Goal: Contribute content

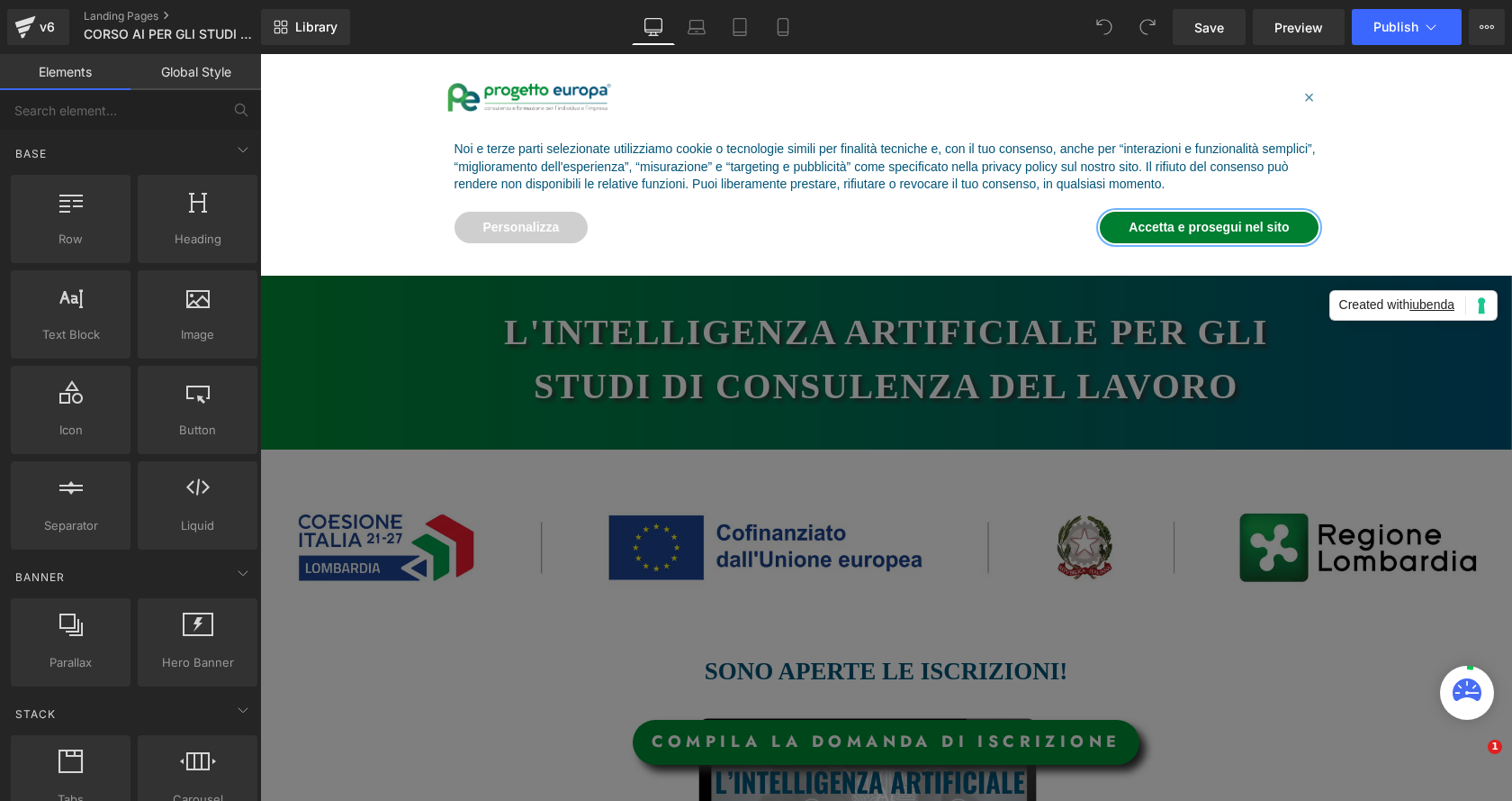
click at [1198, 236] on button "Accetta e prosegui nel sito" at bounding box center [1208, 228] width 218 height 33
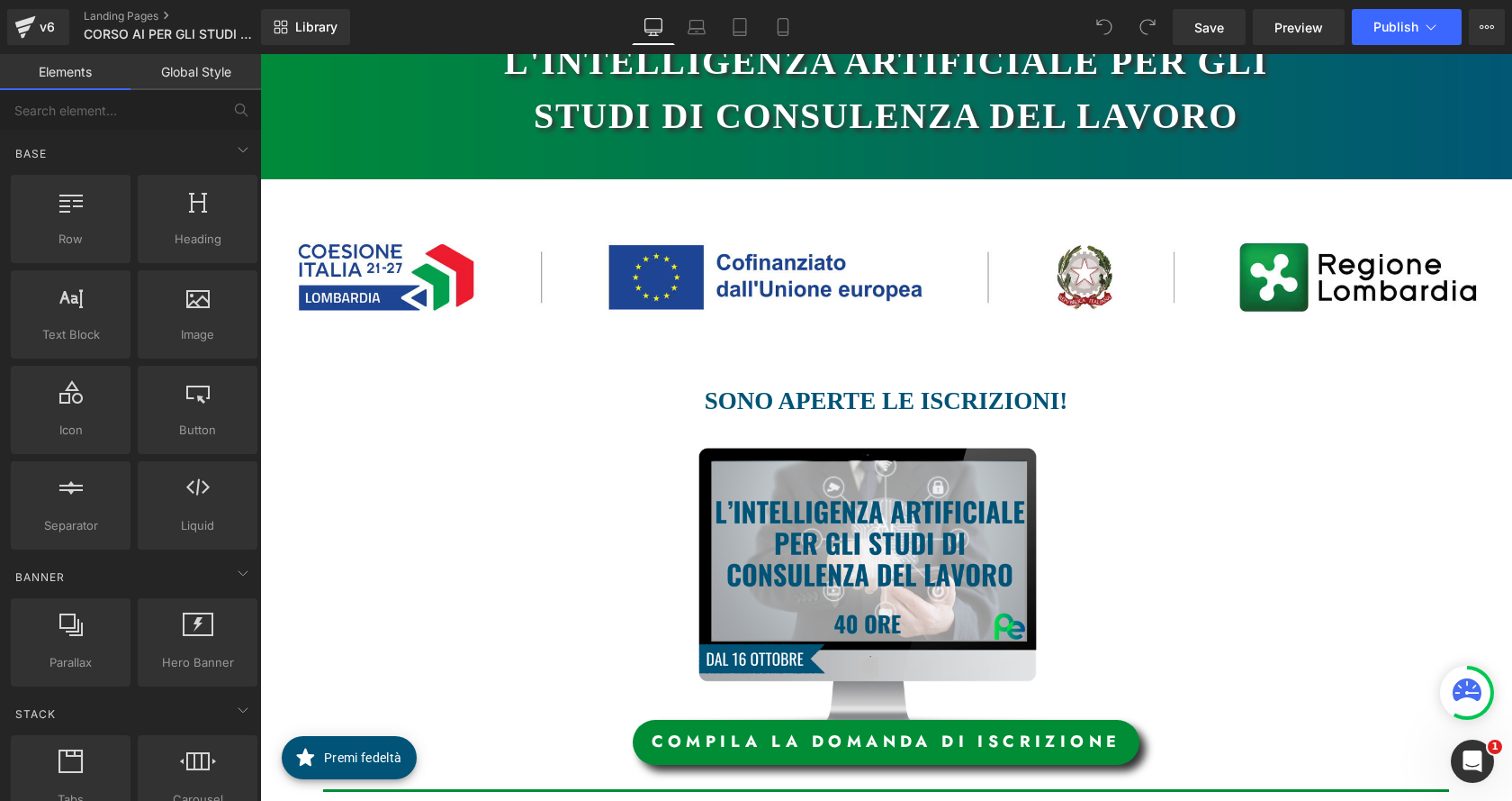
scroll to position [450, 0]
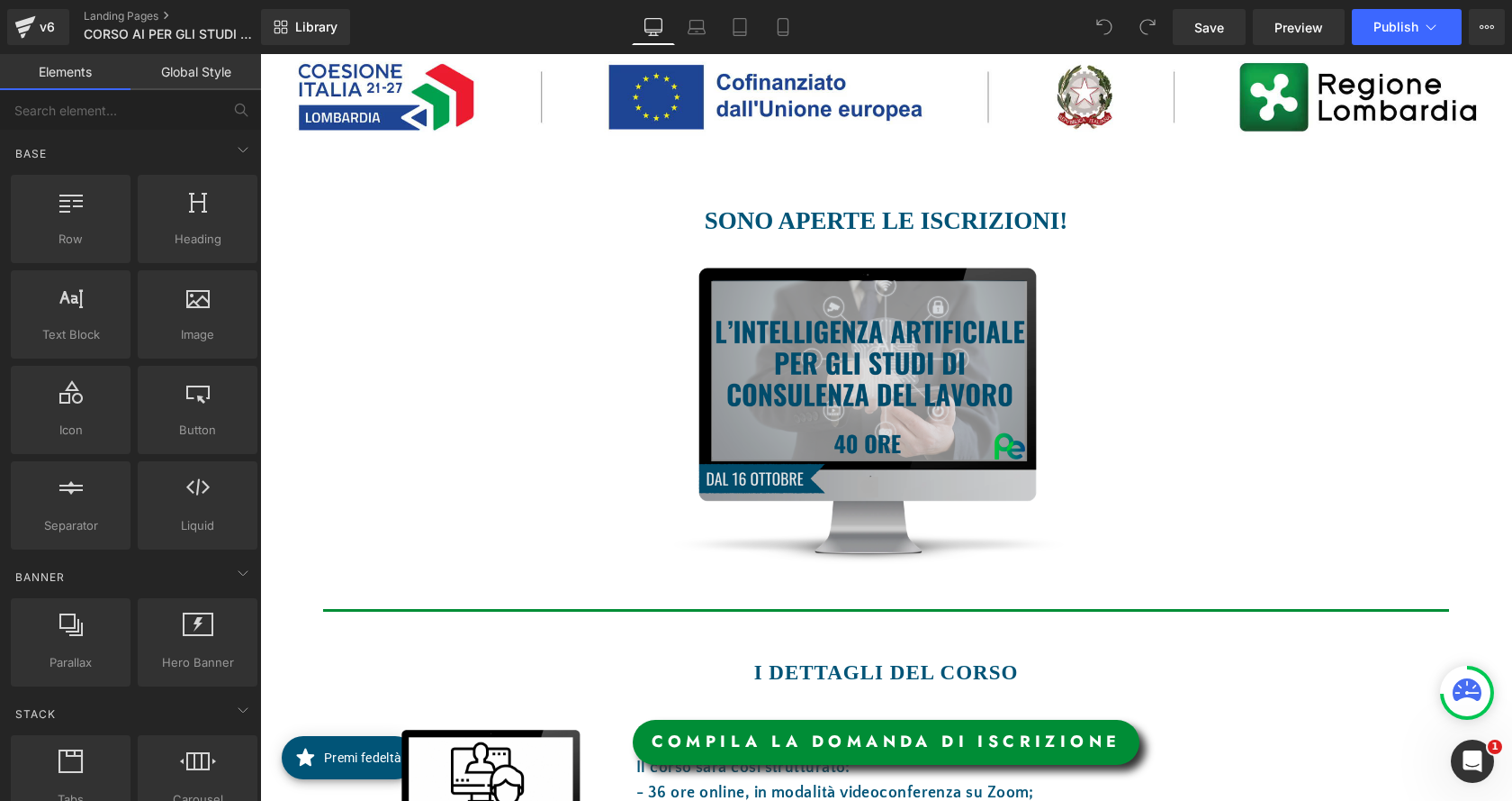
click at [917, 386] on img at bounding box center [879, 415] width 533 height 296
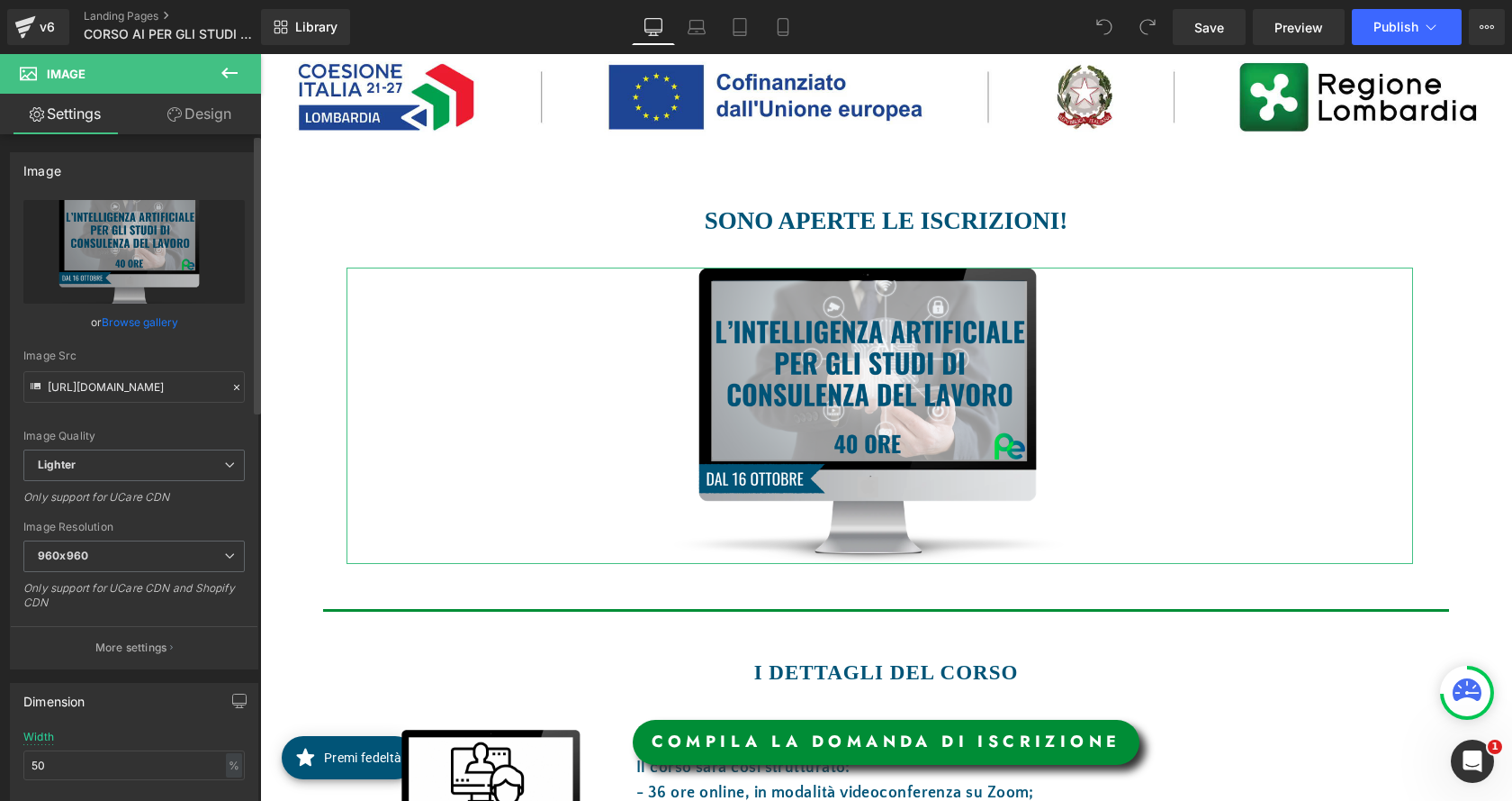
click at [158, 321] on link "Browse gallery" at bounding box center [139, 322] width 76 height 32
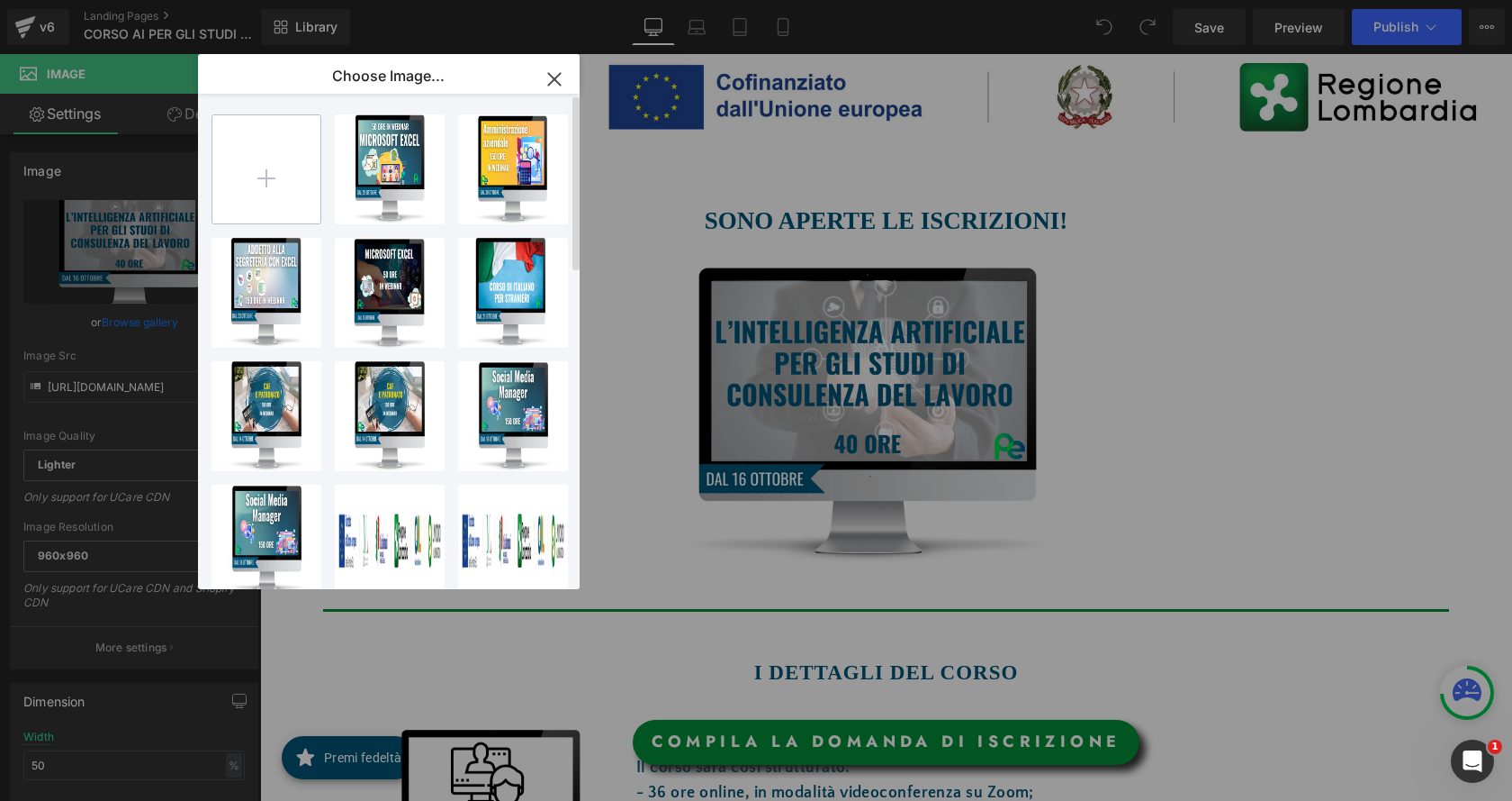
click at [260, 192] on input "file" at bounding box center [266, 169] width 108 height 108
type input "C:\fakepath\AI.png"
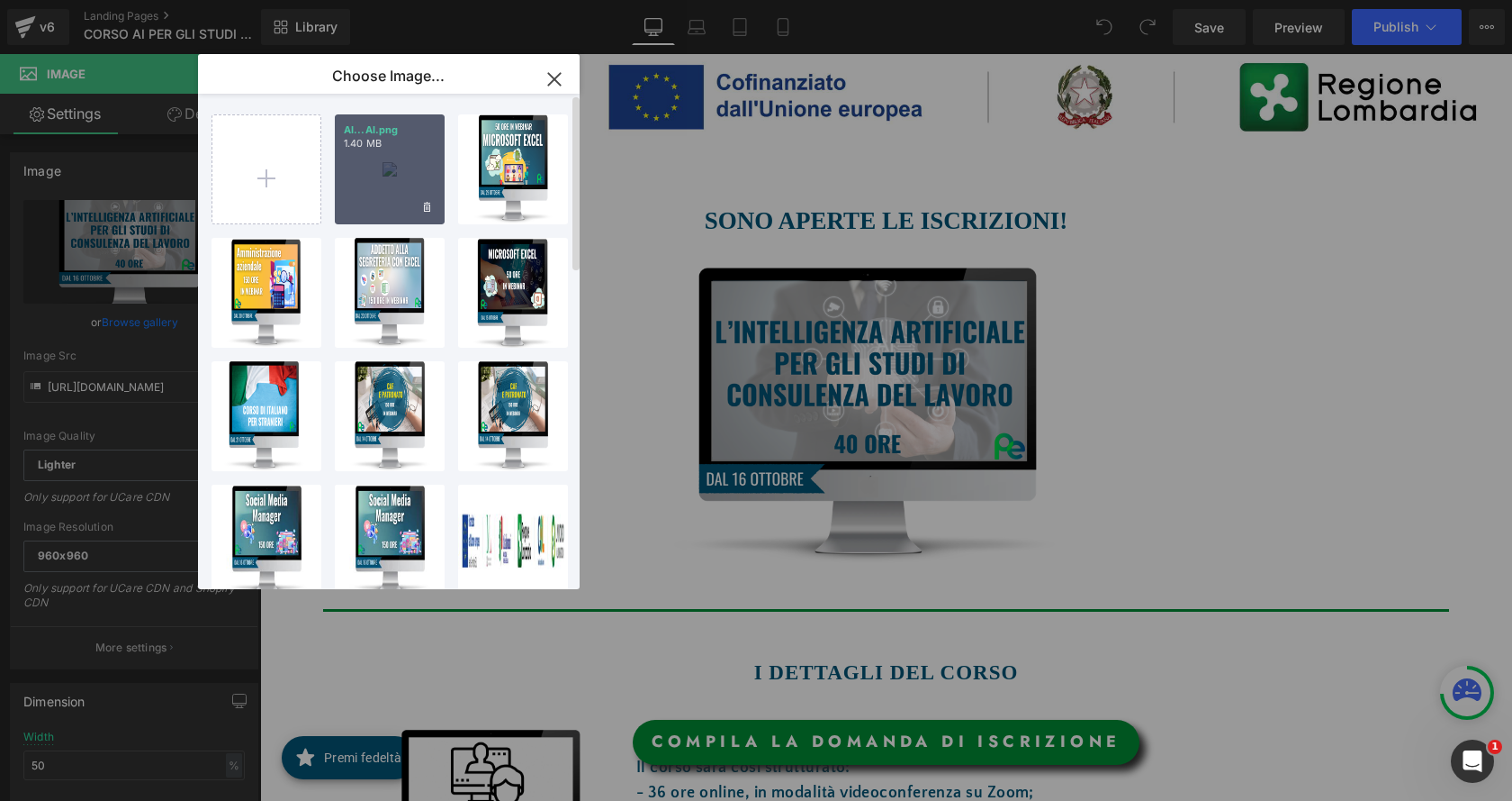
click at [378, 202] on div "AI...AI.png 1.40 MB" at bounding box center [389, 169] width 110 height 110
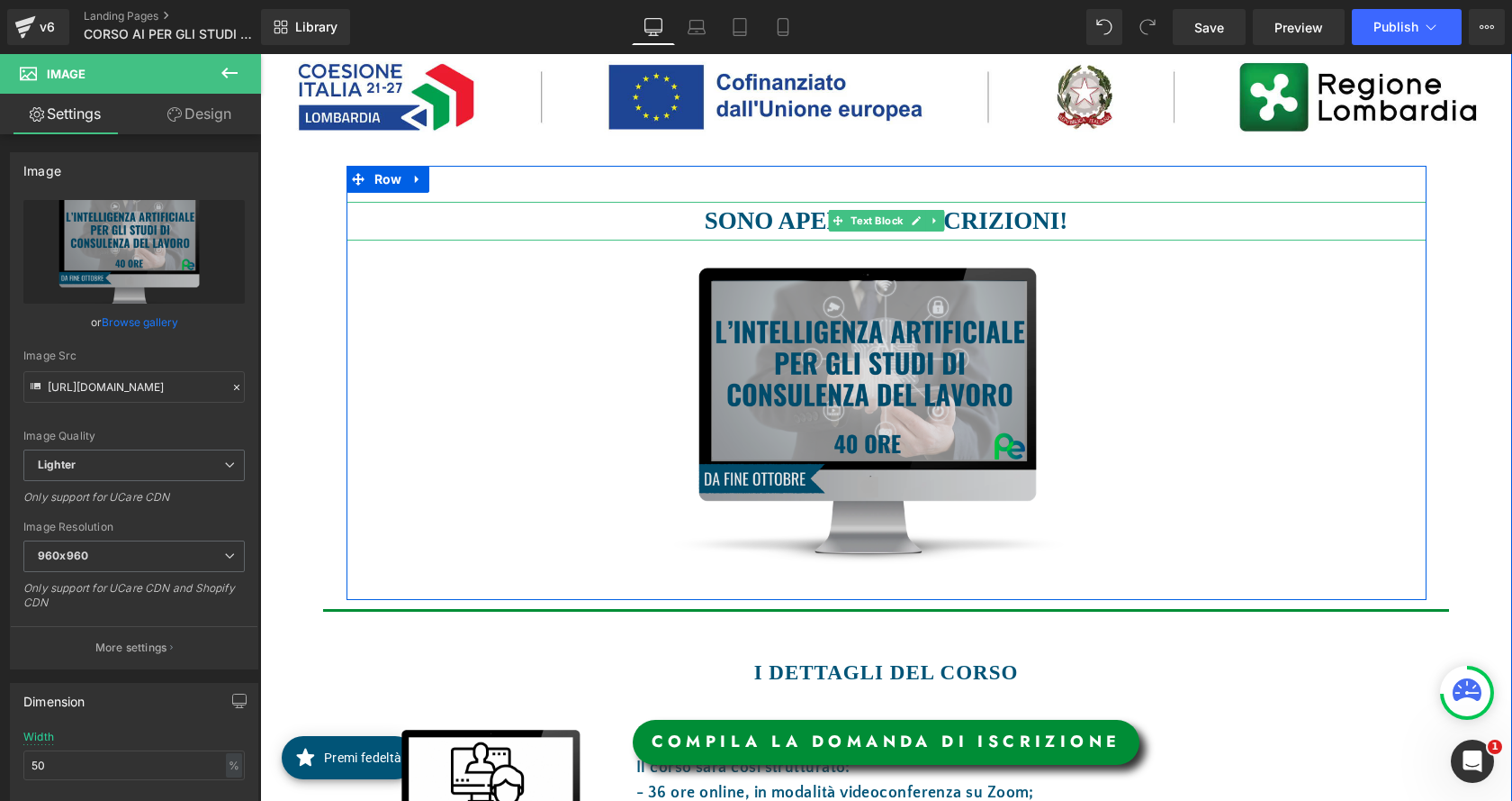
type input "[URL][DOMAIN_NAME]"
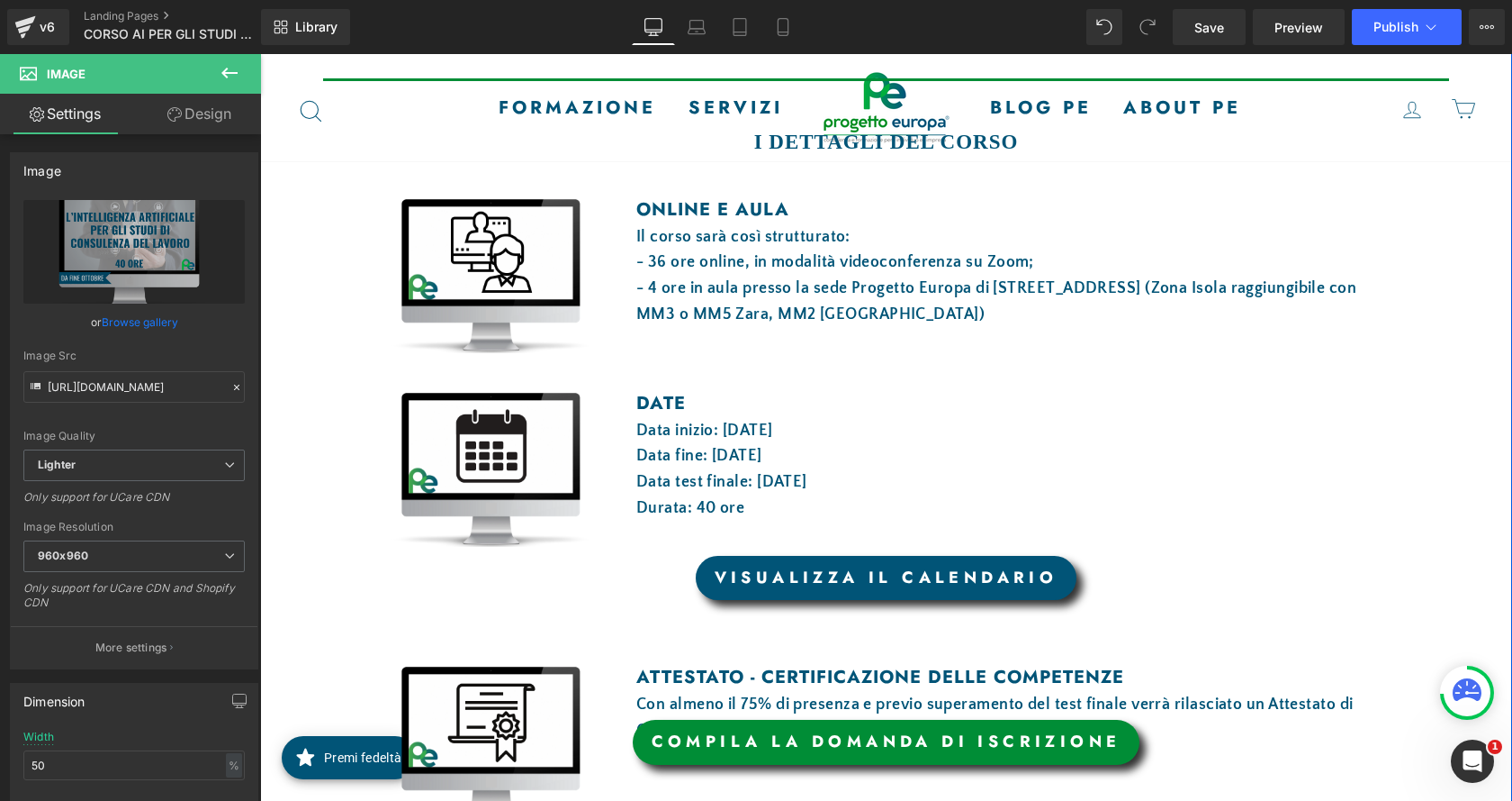
scroll to position [991, 0]
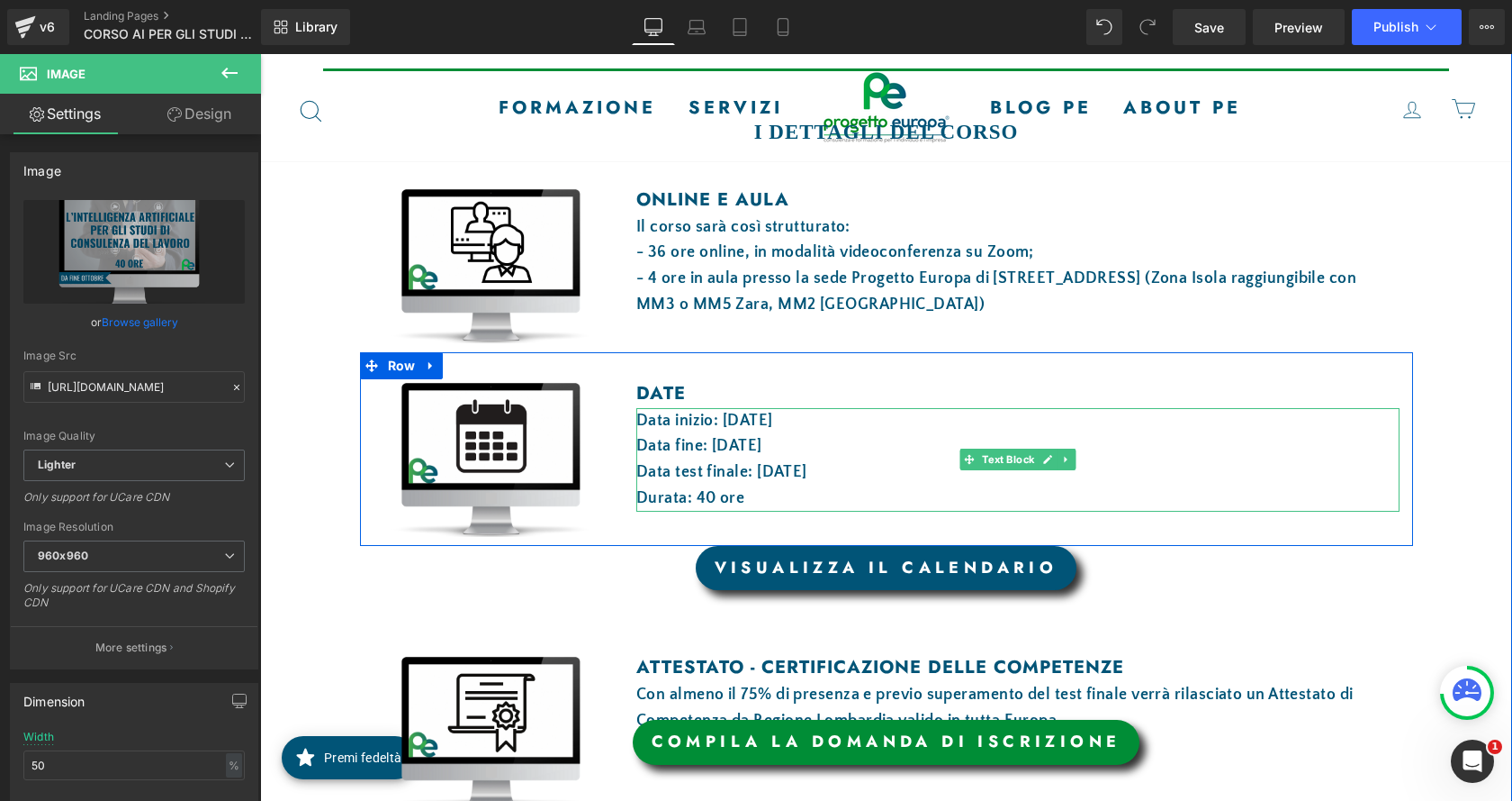
click at [748, 428] on font "Data inizio: 16 ottobre 2025" at bounding box center [705, 420] width 137 height 18
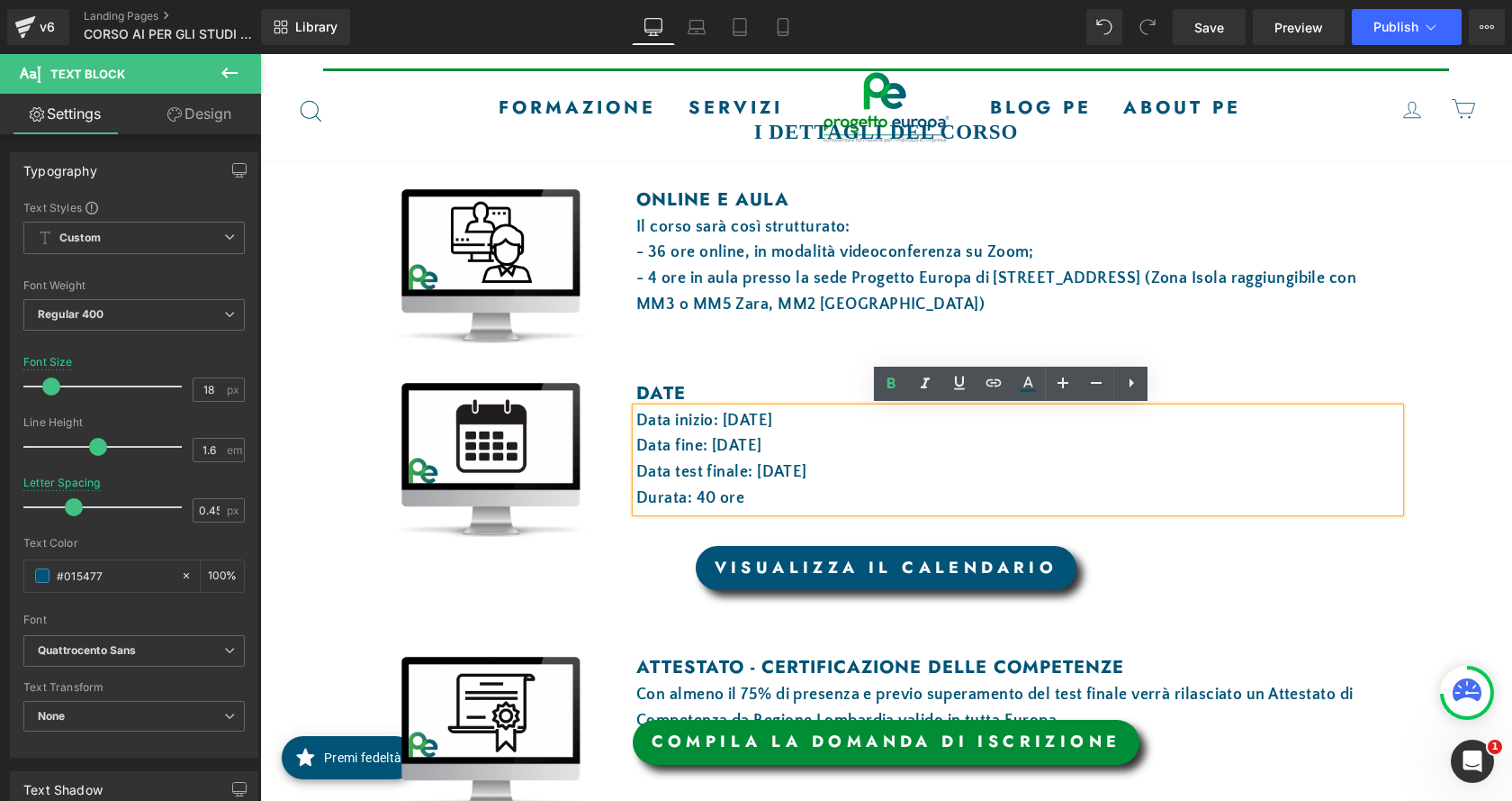
drag, startPoint x: 714, startPoint y: 420, endPoint x: 836, endPoint y: 428, distance: 122.3
click at [836, 428] on p "Data inizio: 16 ottobre 2025" at bounding box center [1018, 420] width 763 height 26
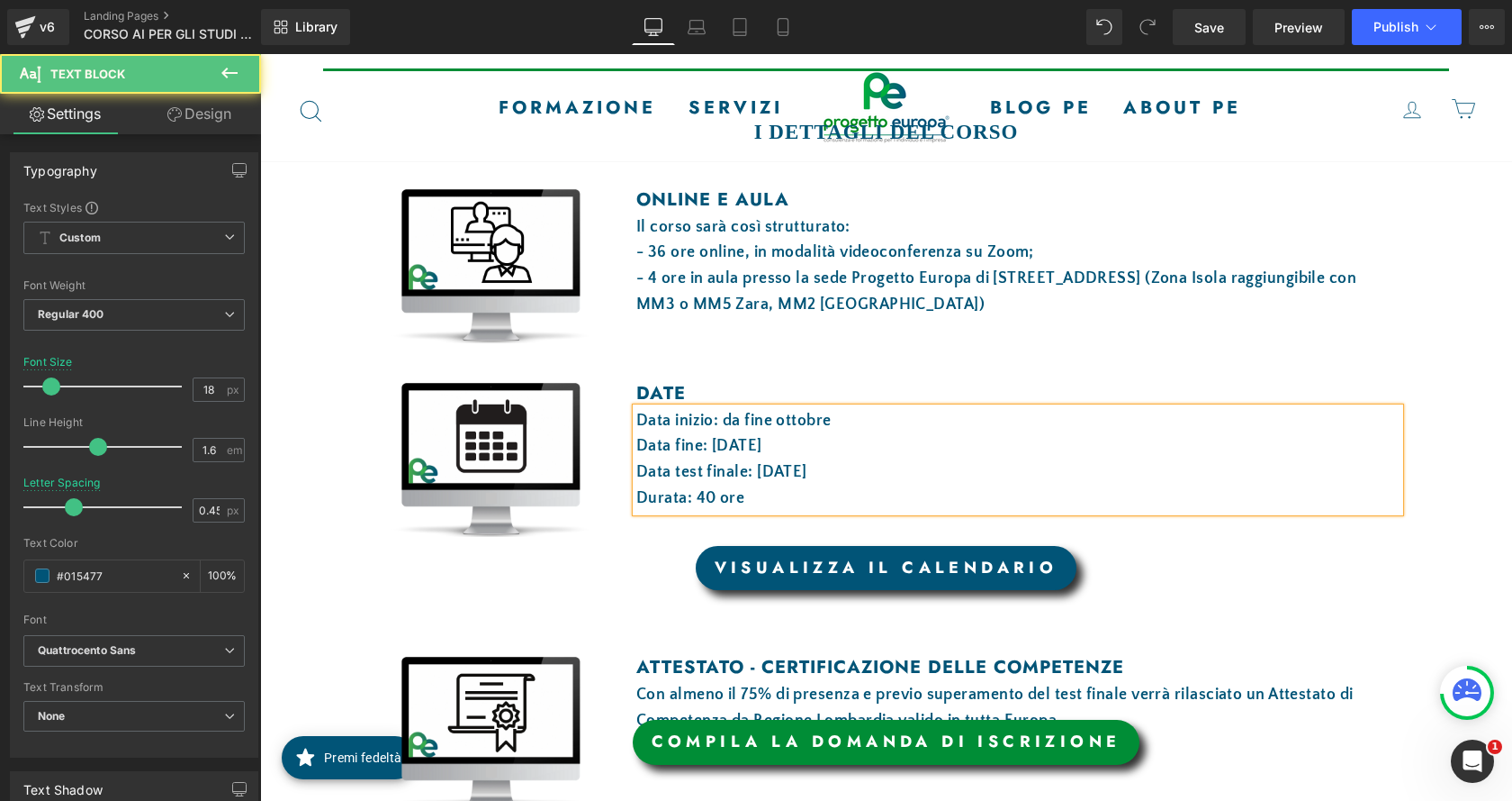
click at [841, 432] on p "Data inizio: da fine ottobre" at bounding box center [1018, 420] width 763 height 26
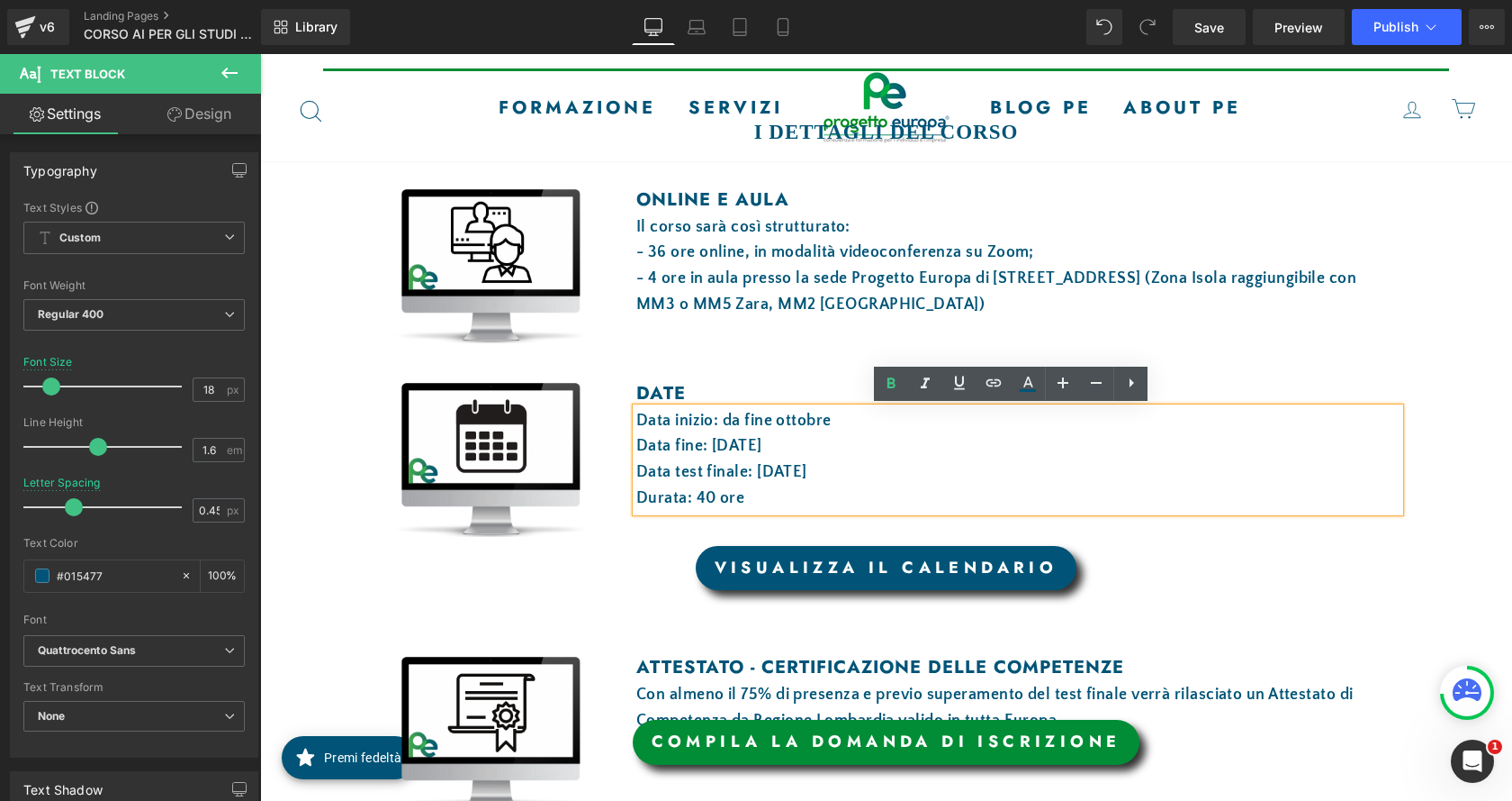
drag, startPoint x: 848, startPoint y: 440, endPoint x: 706, endPoint y: 443, distance: 142.0
click at [706, 443] on p "Data fine: 18 dicembre 2025" at bounding box center [1018, 446] width 763 height 26
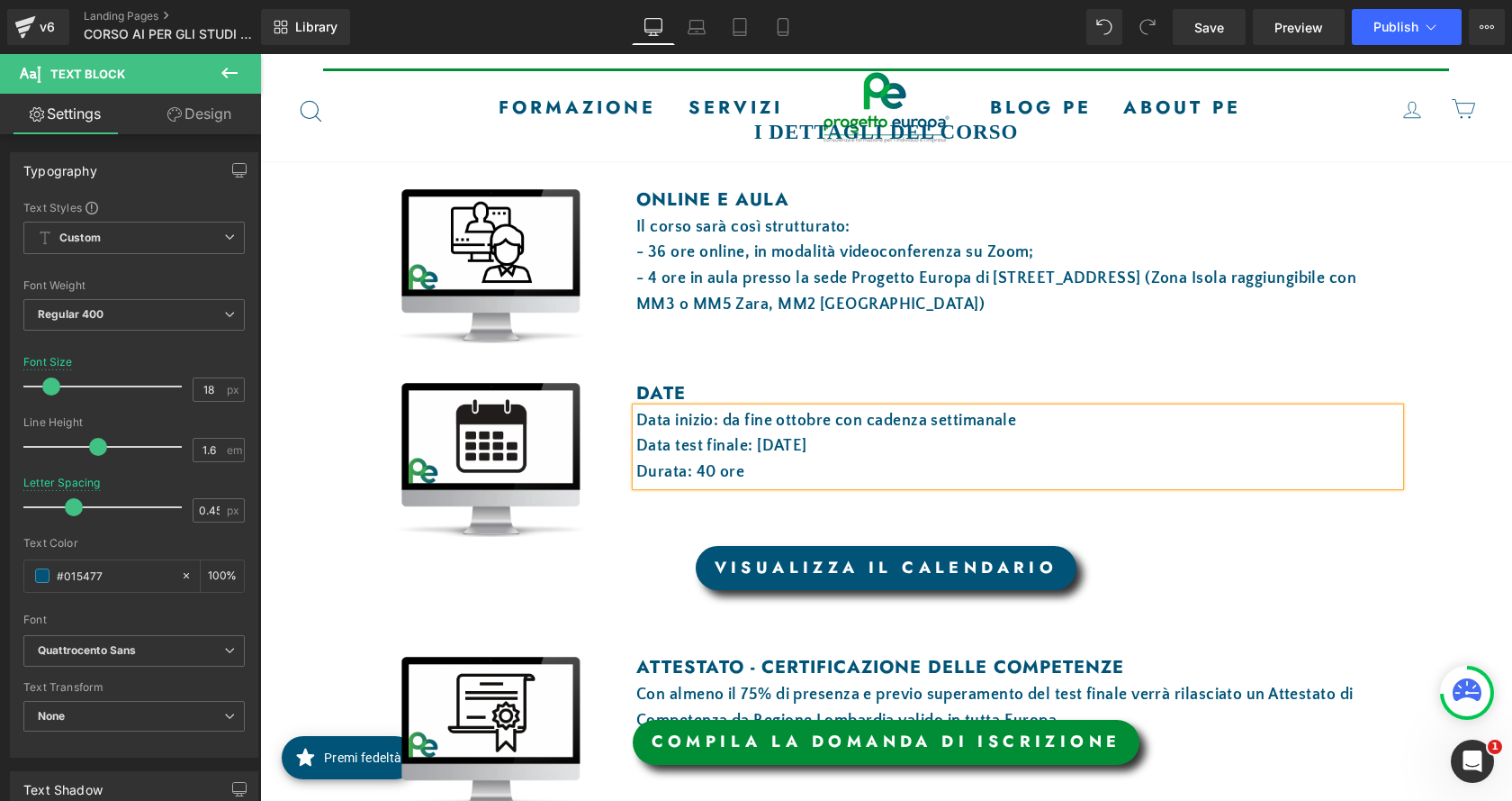
drag, startPoint x: 891, startPoint y: 447, endPoint x: 758, endPoint y: 445, distance: 133.0
click at [758, 445] on p "Data test finale: 18 dicembre 2025" at bounding box center [1018, 446] width 763 height 26
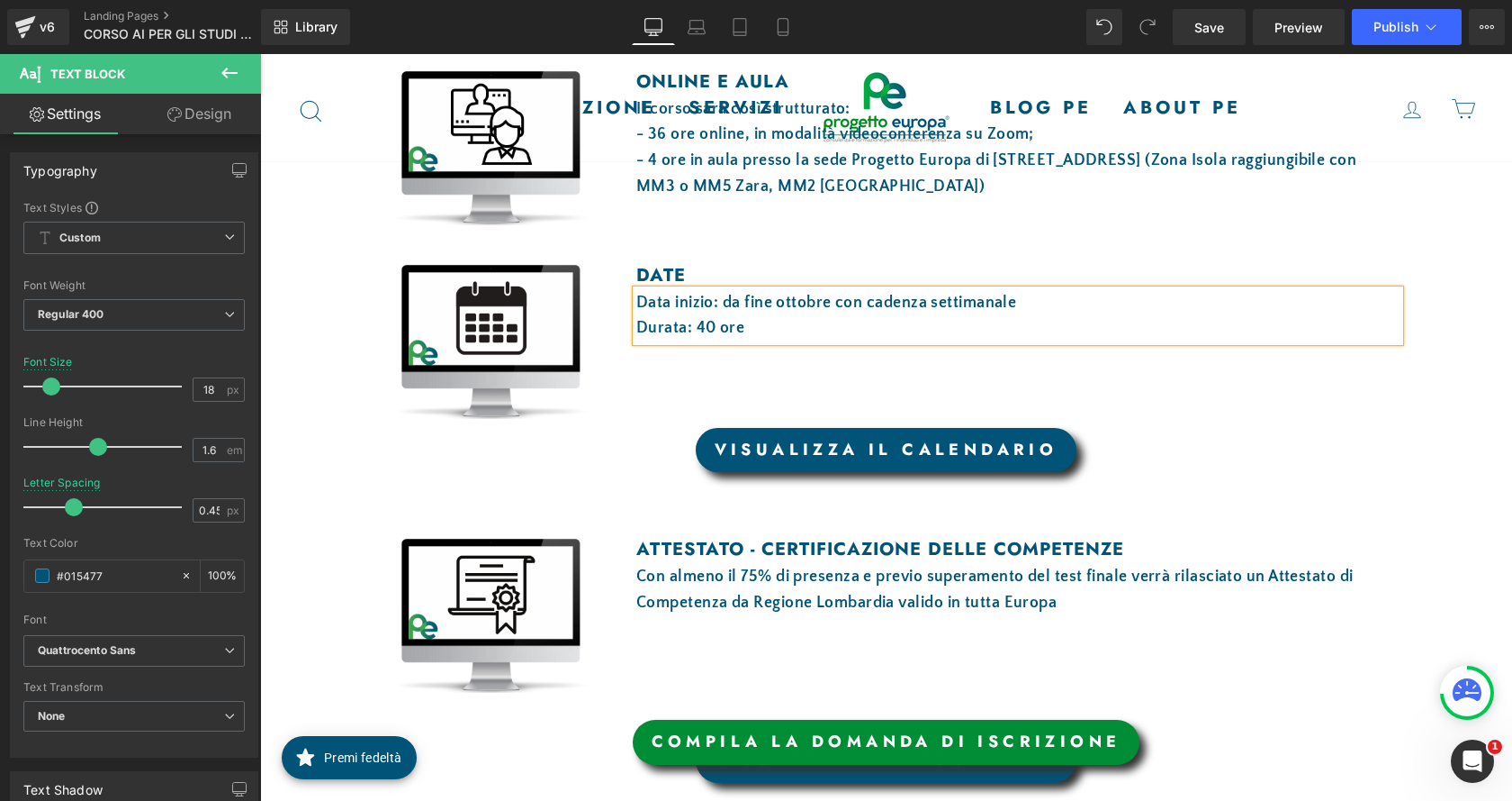
scroll to position [1171, 0]
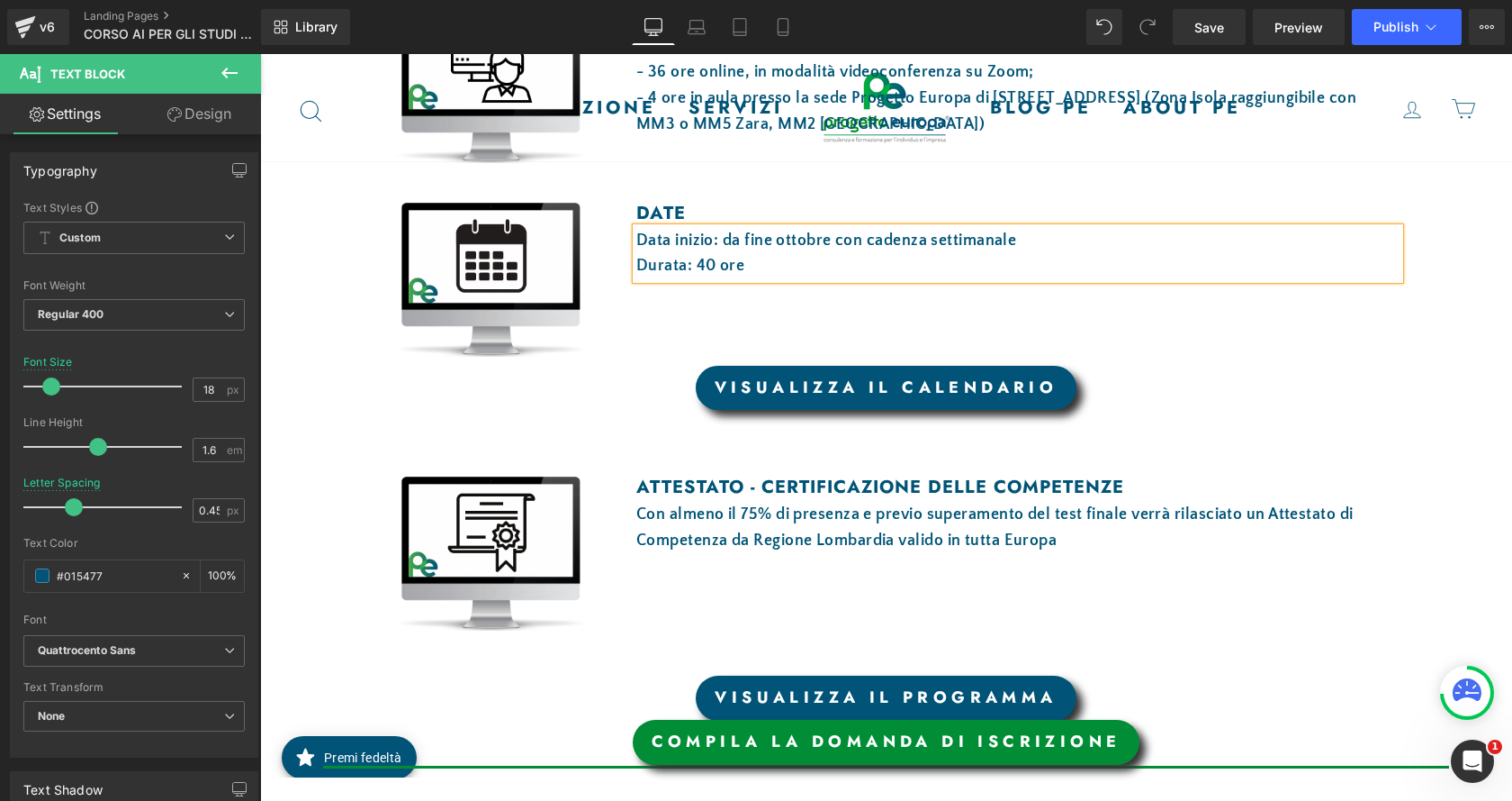
click at [1157, 374] on div "VISUALIZZA IL CALENDARIO" at bounding box center [886, 388] width 1053 height 45
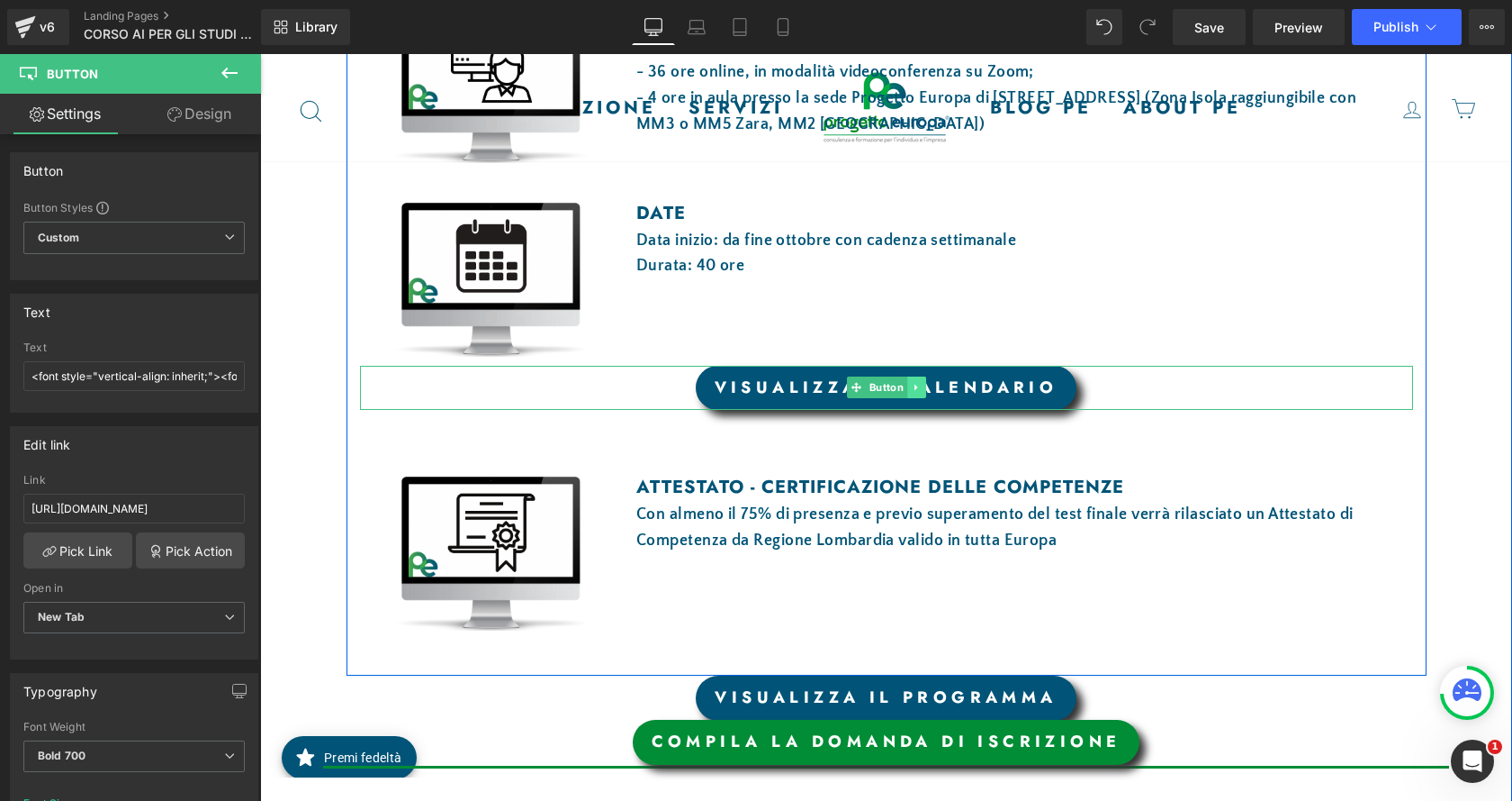
click at [913, 389] on icon at bounding box center [916, 387] width 10 height 11
click at [916, 389] on link at bounding box center [925, 388] width 19 height 22
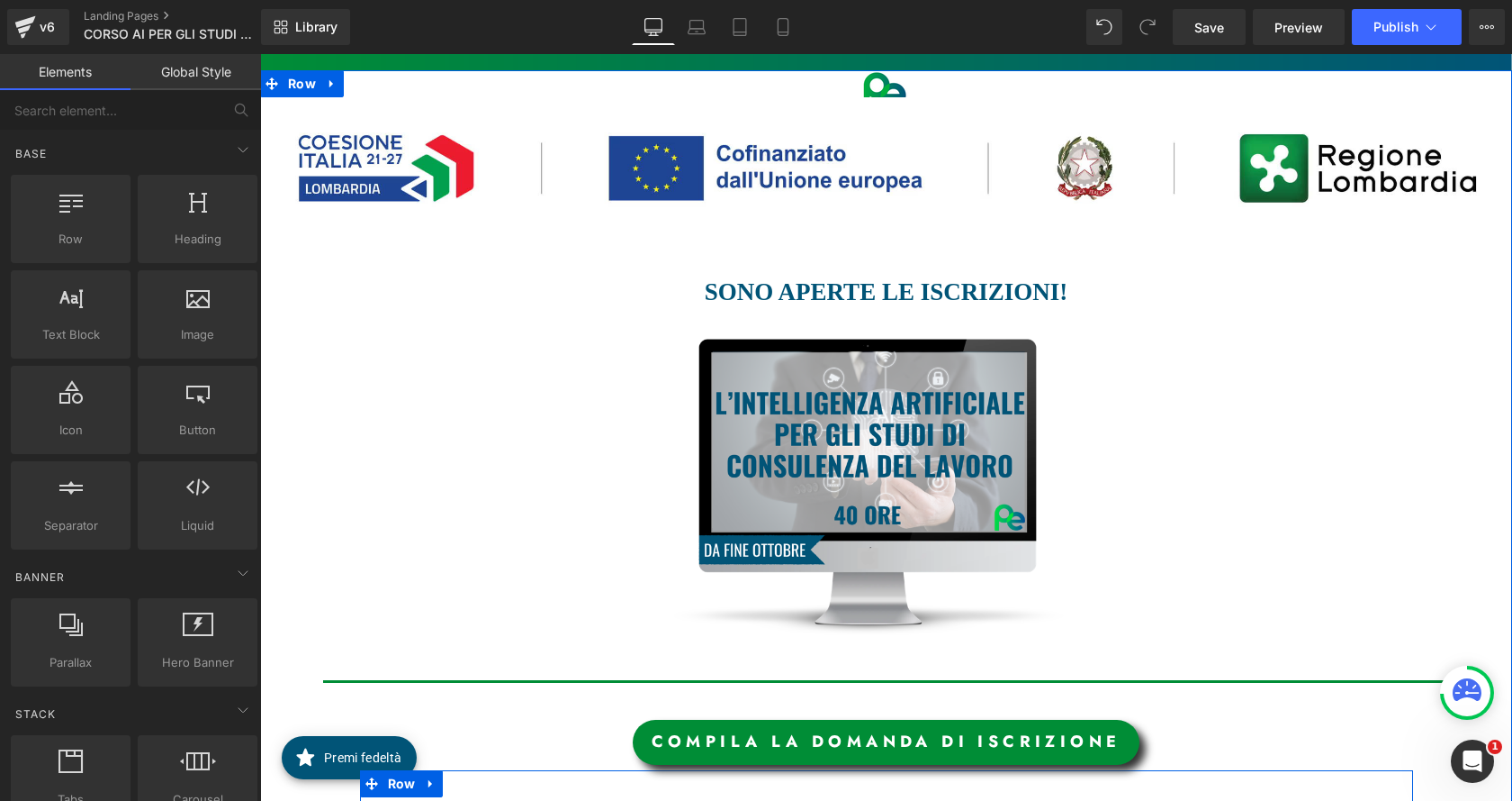
scroll to position [342, 0]
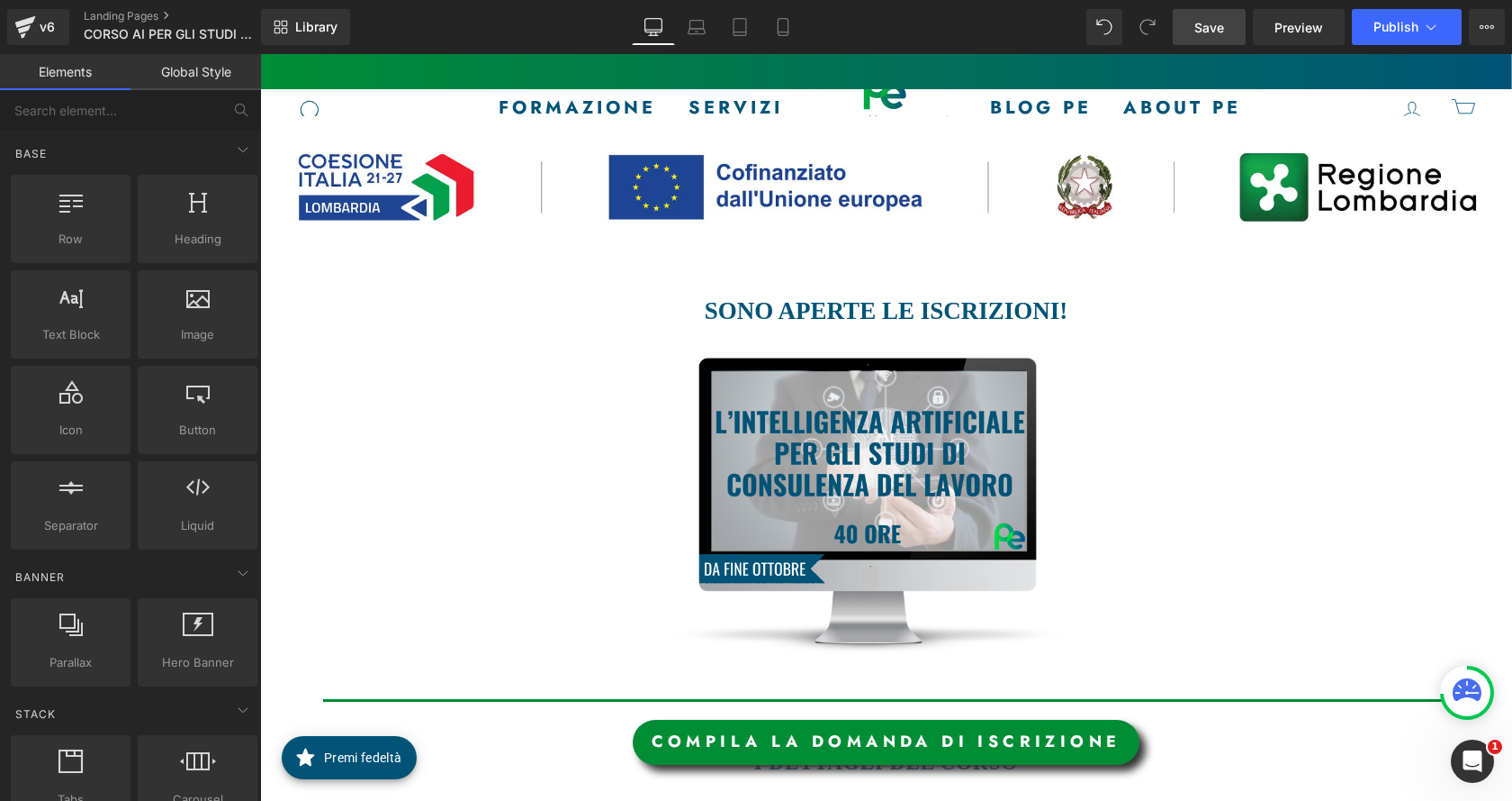
click at [1223, 32] on span "Save" at bounding box center [1209, 27] width 30 height 19
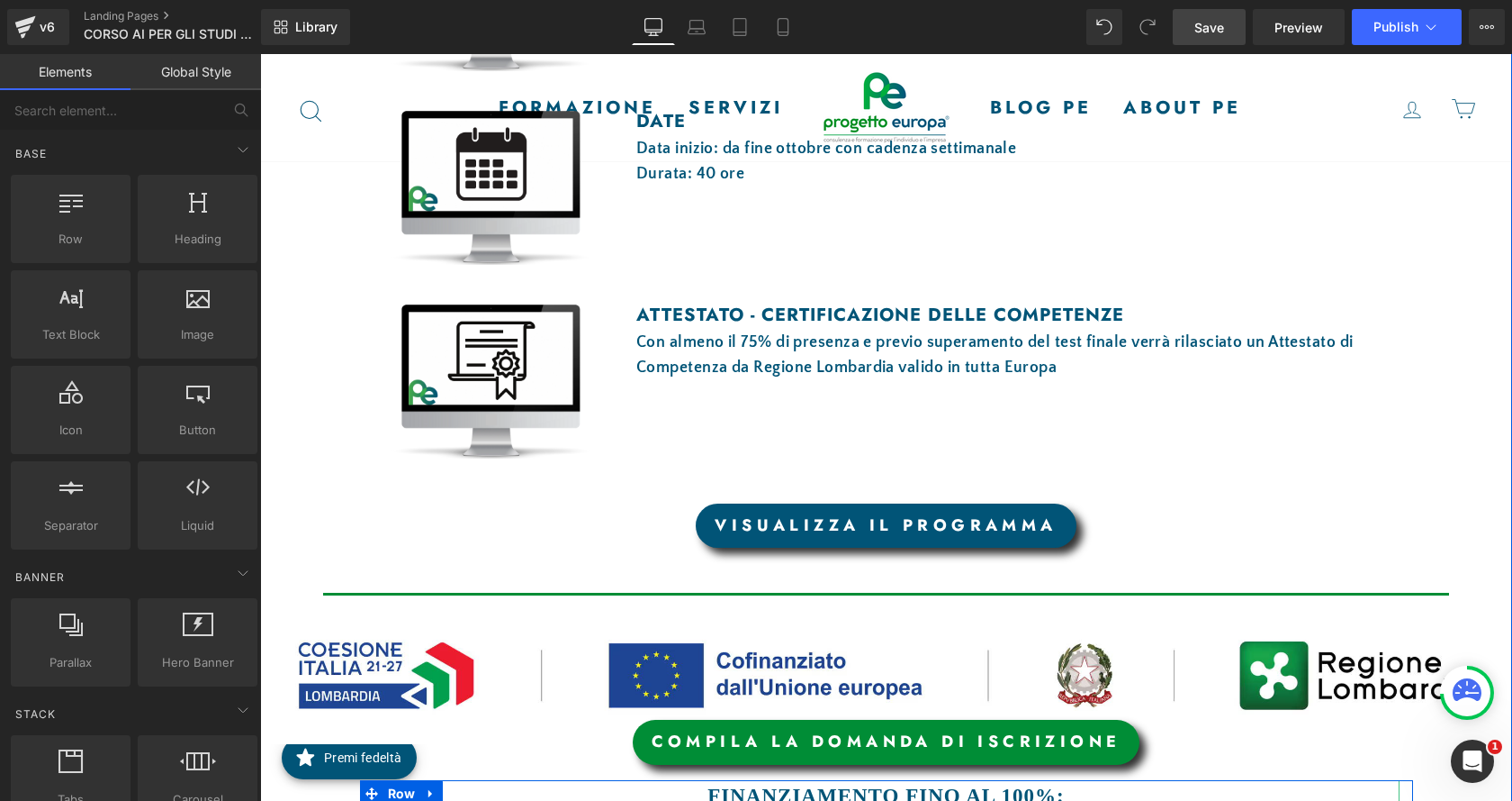
scroll to position [1242, 0]
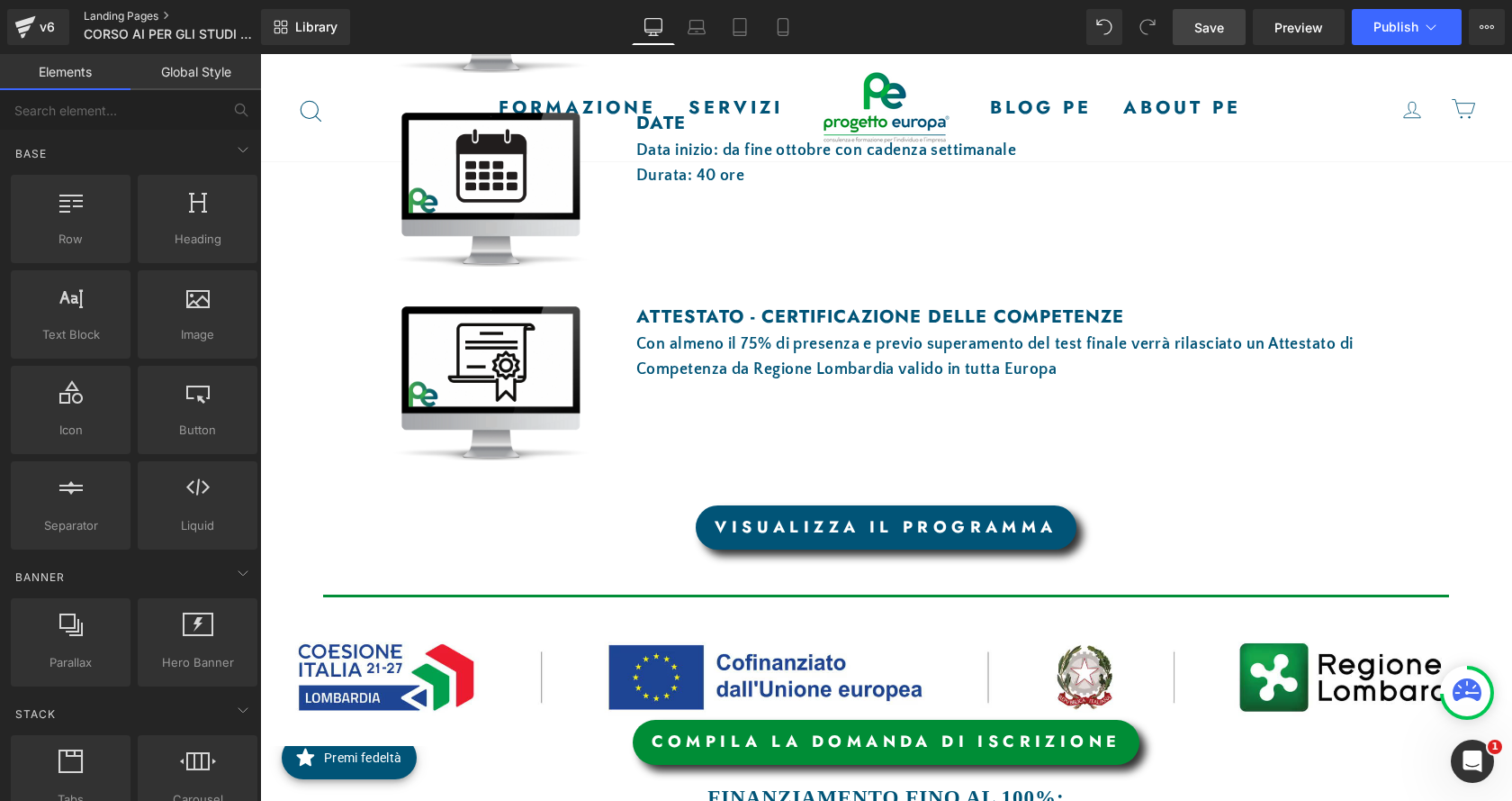
click at [131, 16] on link "Landing Pages" at bounding box center [187, 16] width 207 height 14
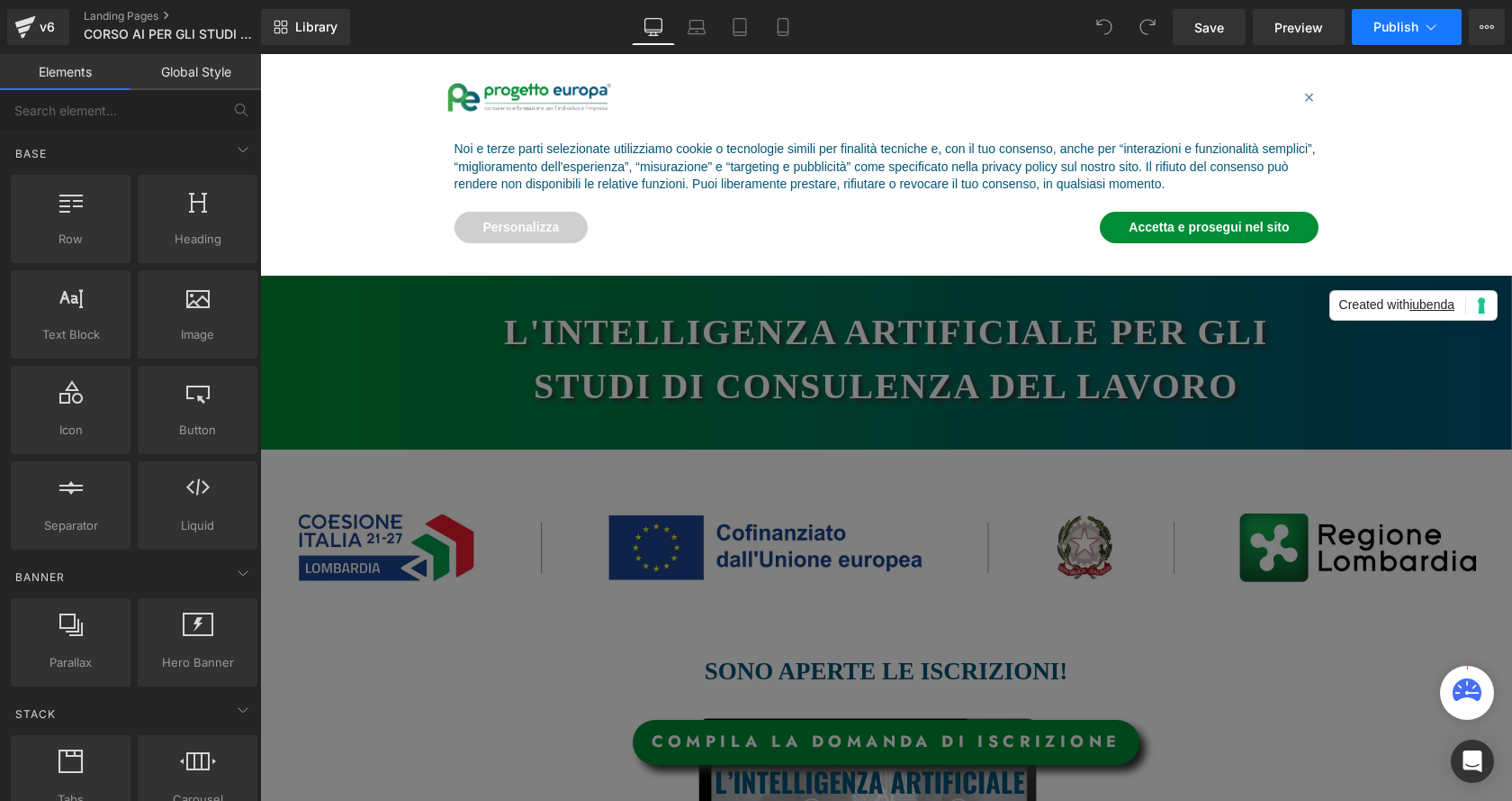
click at [1418, 29] on span "Publish" at bounding box center [1396, 27] width 45 height 14
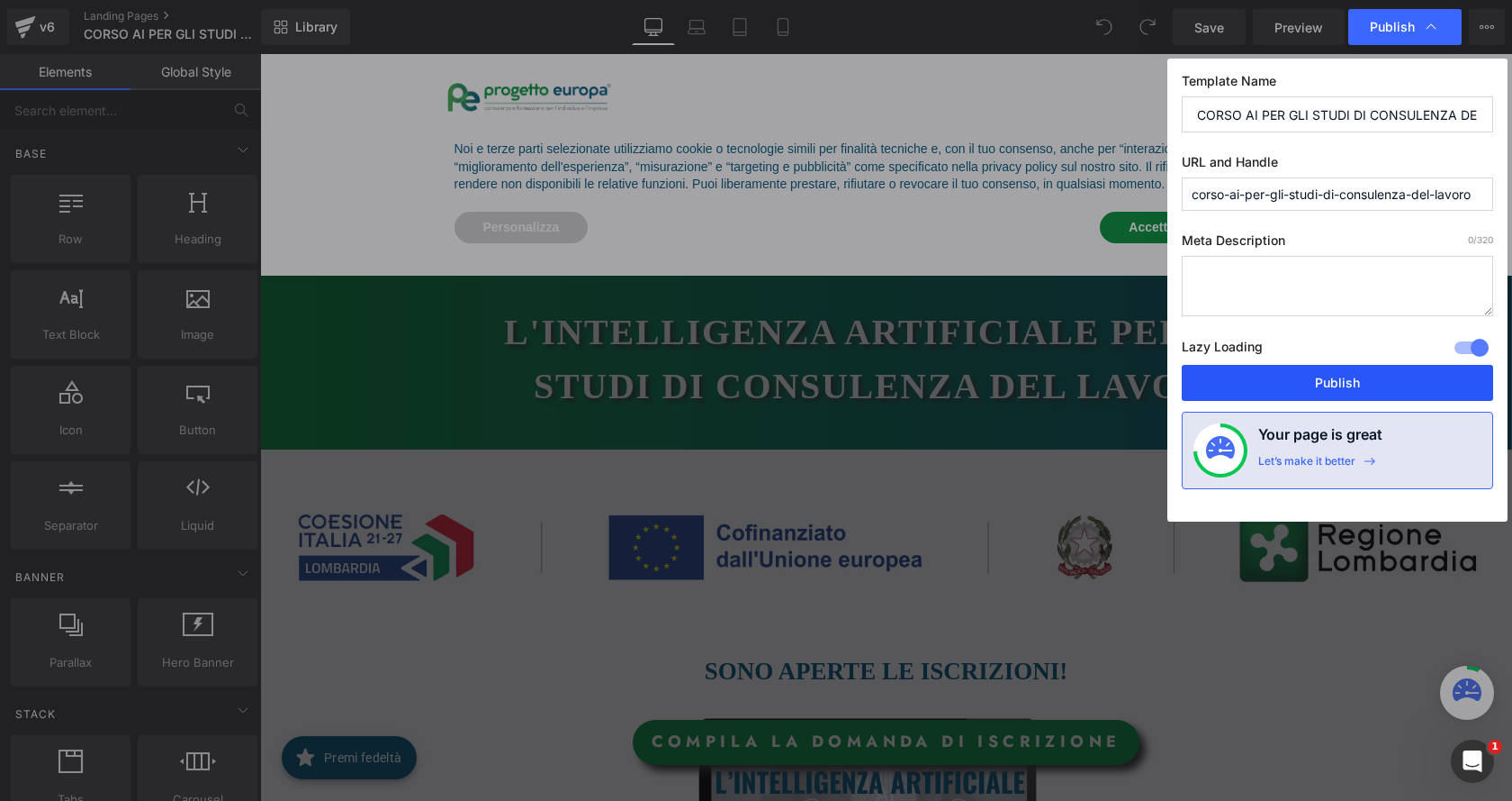
click at [1321, 370] on button "Publish" at bounding box center [1338, 383] width 312 height 36
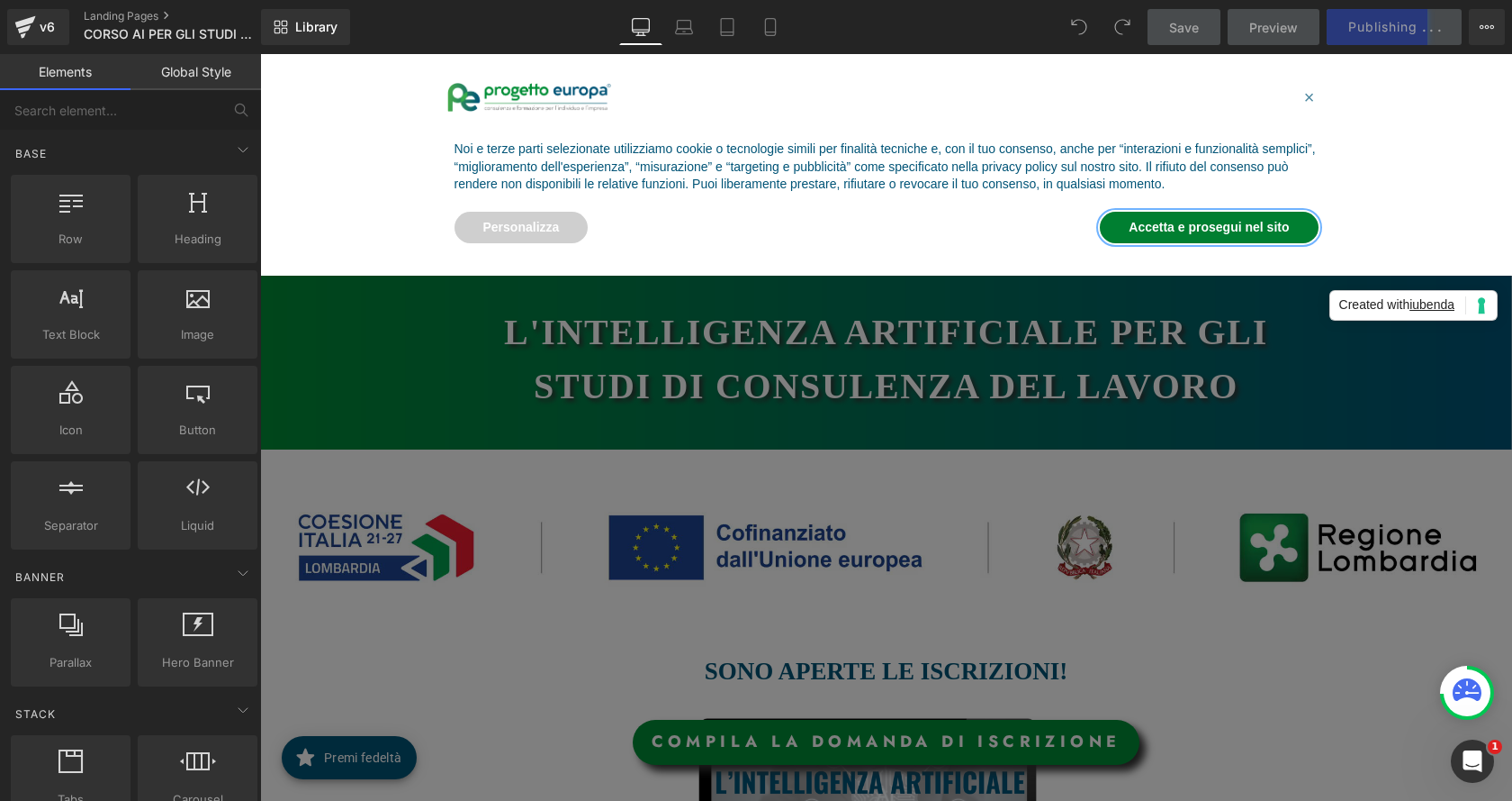
click at [1281, 217] on button "Accetta e prosegui nel sito" at bounding box center [1208, 228] width 218 height 33
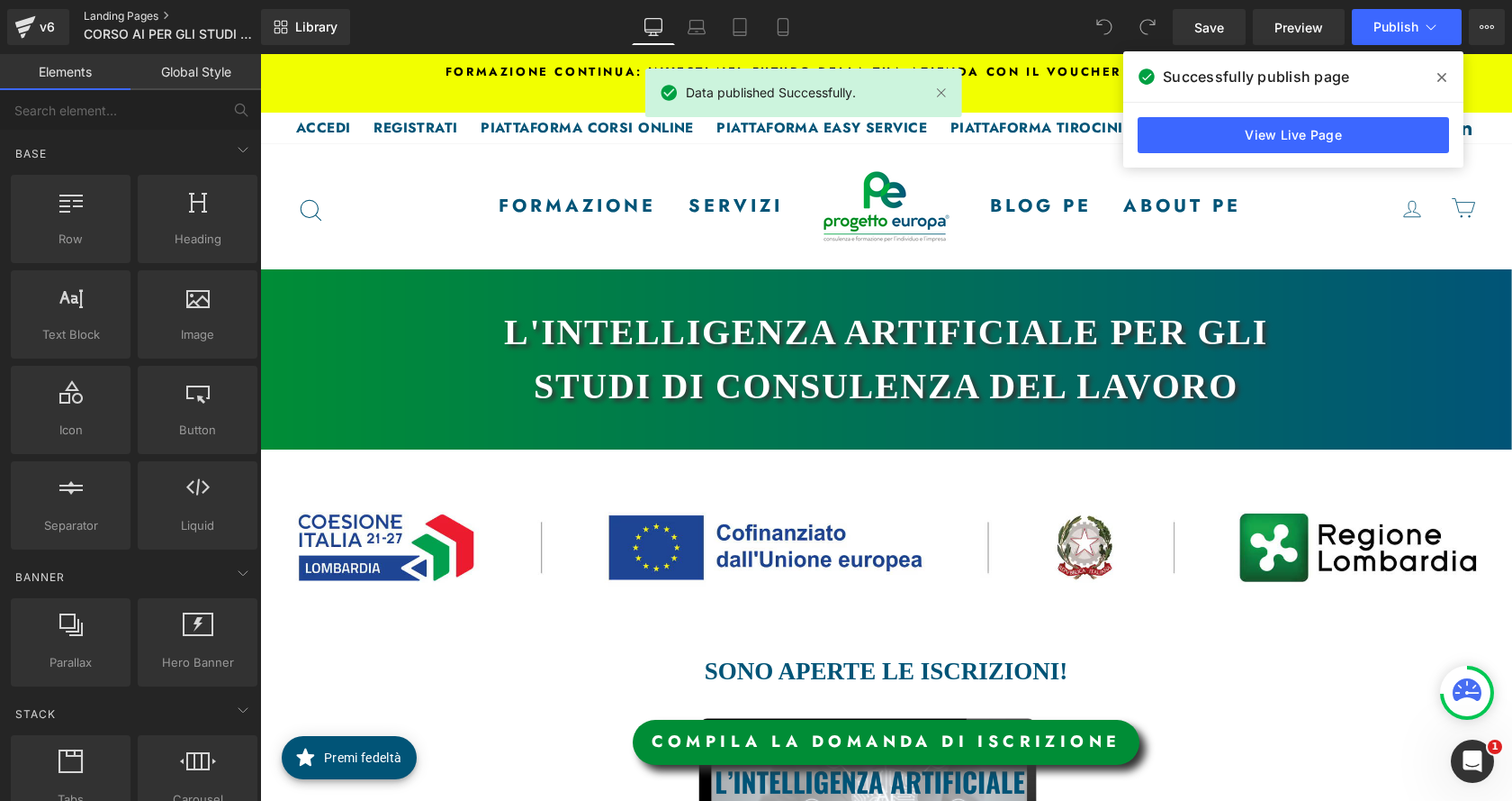
click at [127, 16] on link "Landing Pages" at bounding box center [187, 16] width 207 height 14
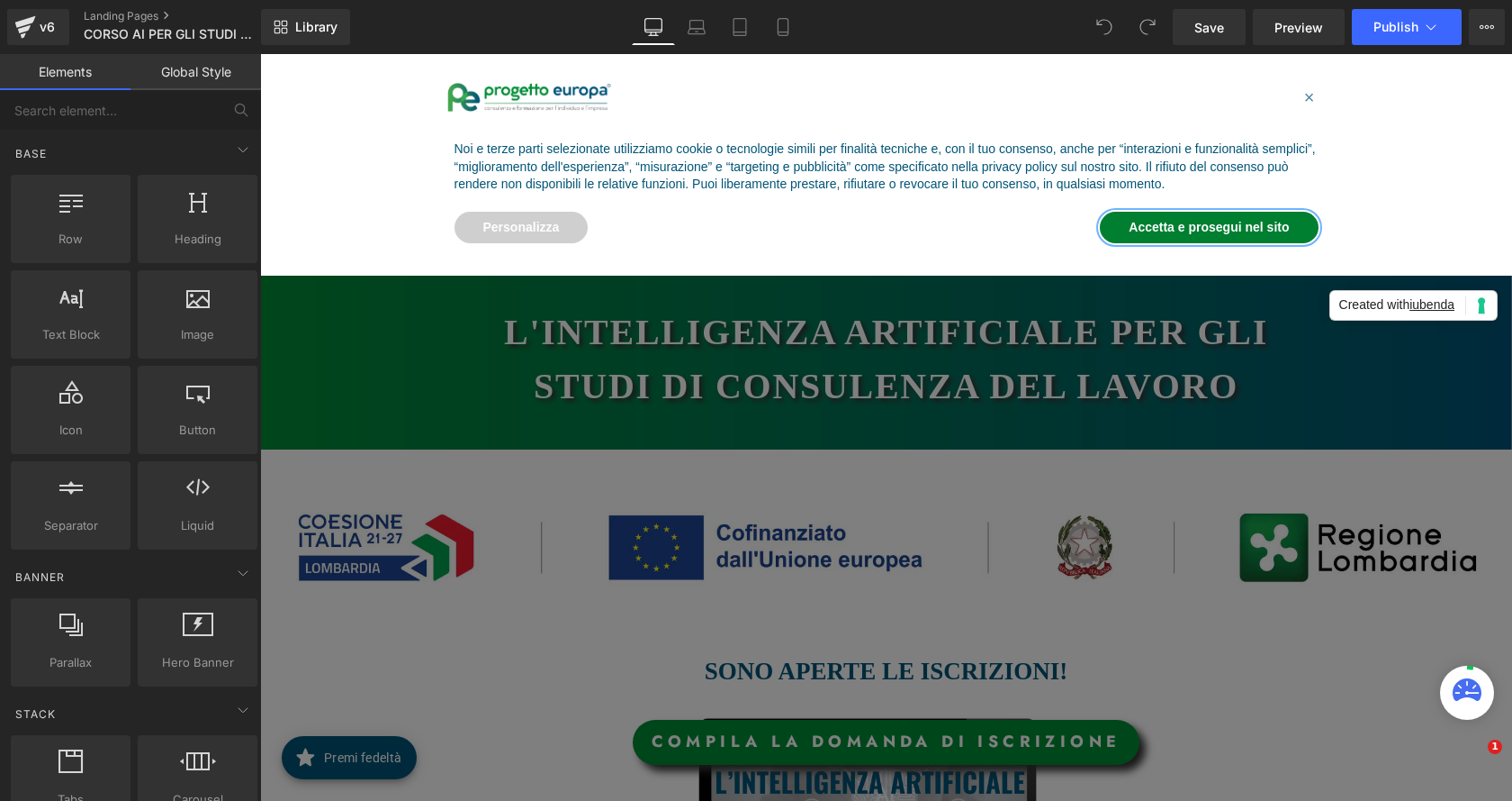
click at [1249, 233] on button "Accetta e prosegui nel sito" at bounding box center [1208, 228] width 218 height 33
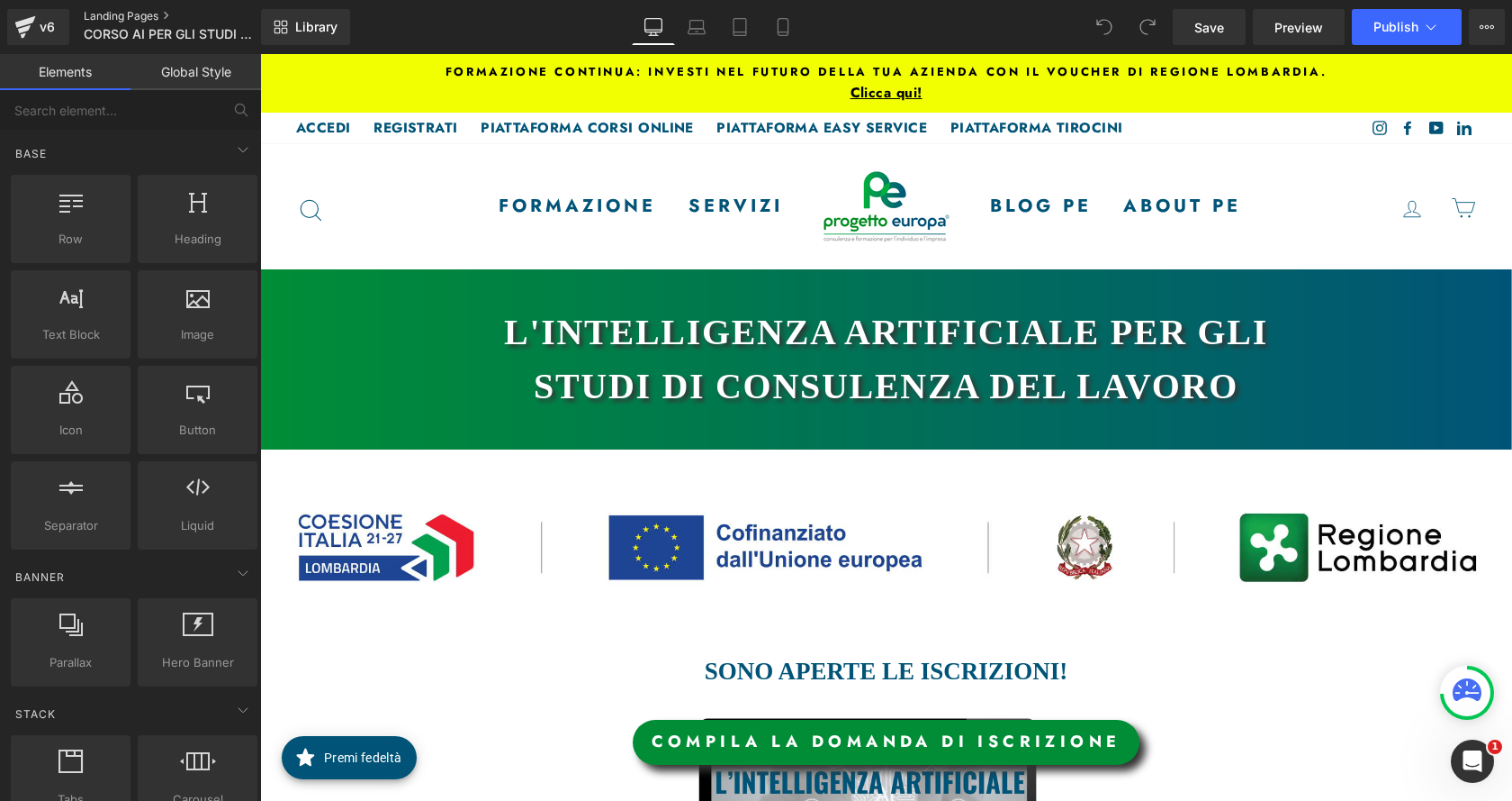
click at [144, 16] on link "Landing Pages" at bounding box center [187, 16] width 207 height 14
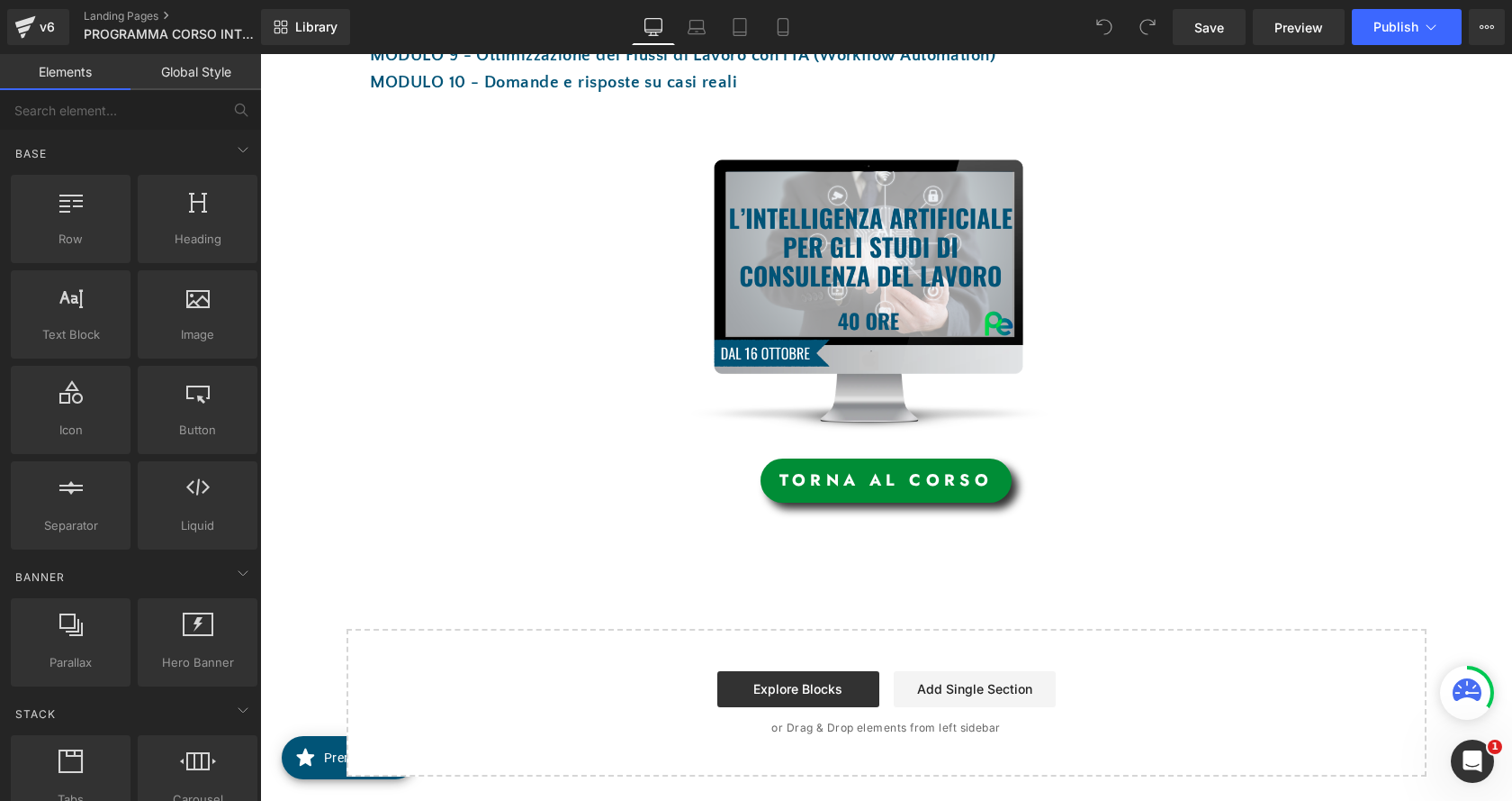
scroll to position [671, 0]
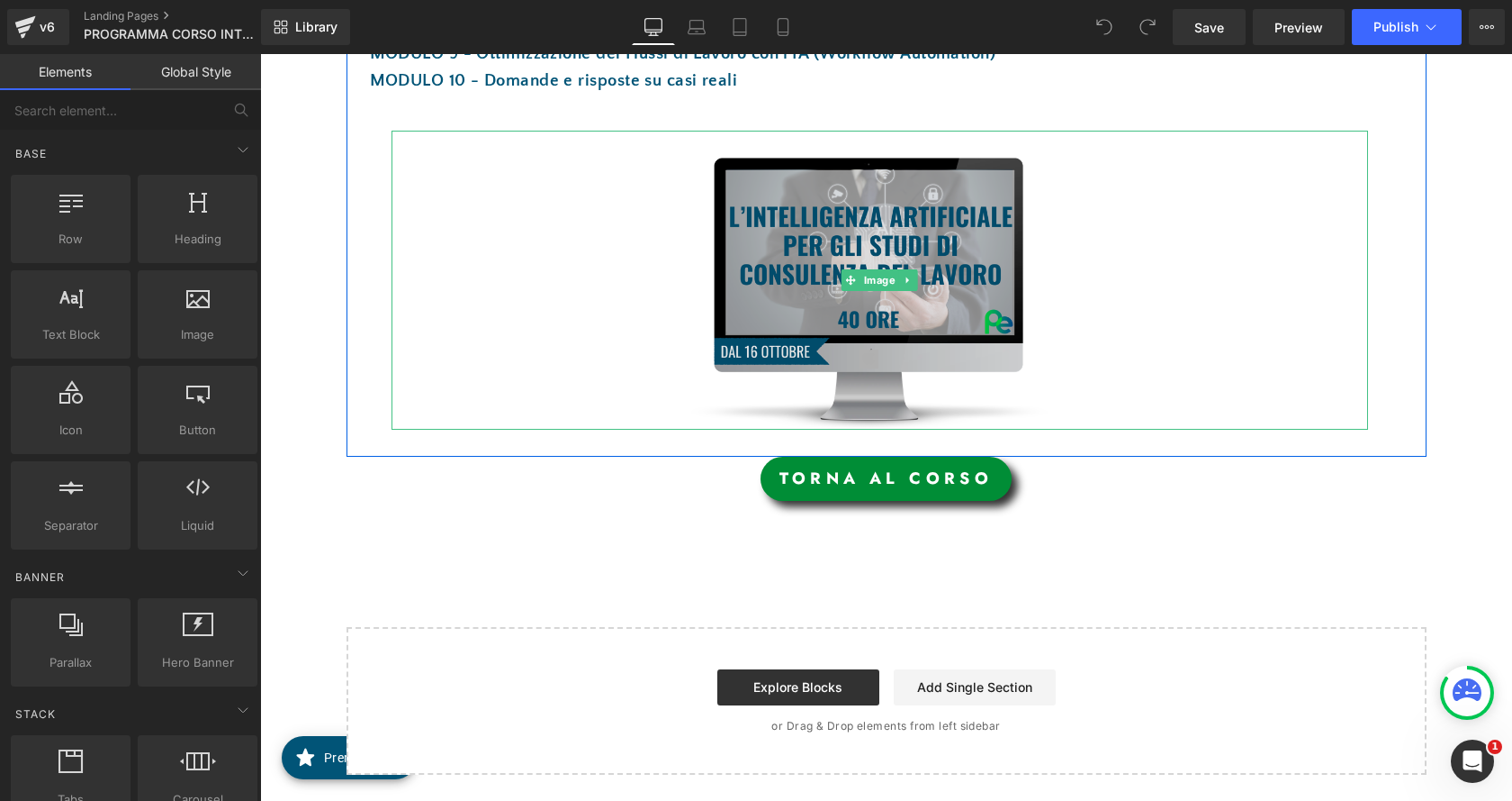
click at [908, 290] on img at bounding box center [880, 279] width 489 height 298
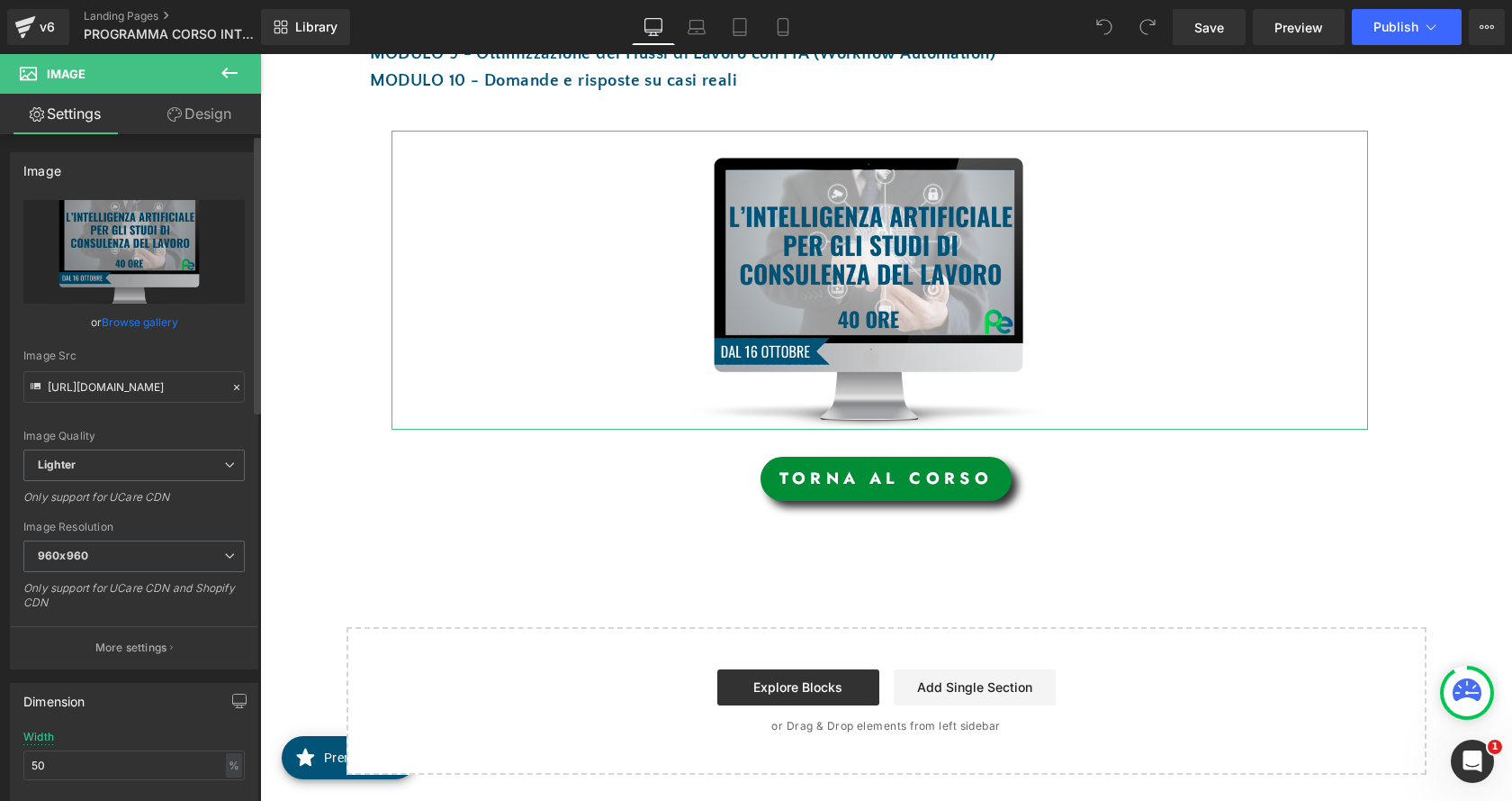
click at [153, 319] on link "Browse gallery" at bounding box center [139, 322] width 76 height 32
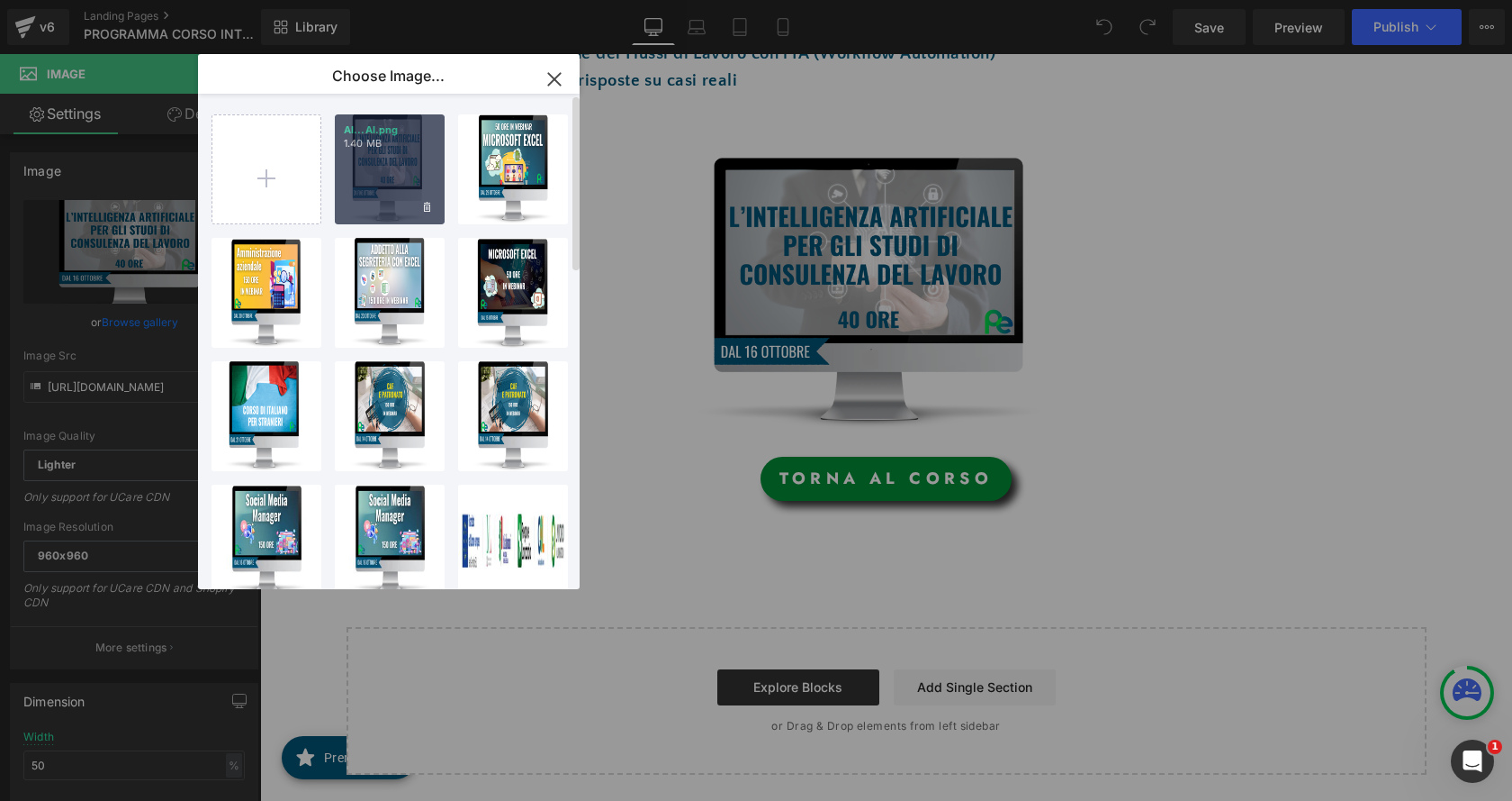
click at [387, 180] on div "AI...AI.png 1.40 MB" at bounding box center [389, 169] width 110 height 110
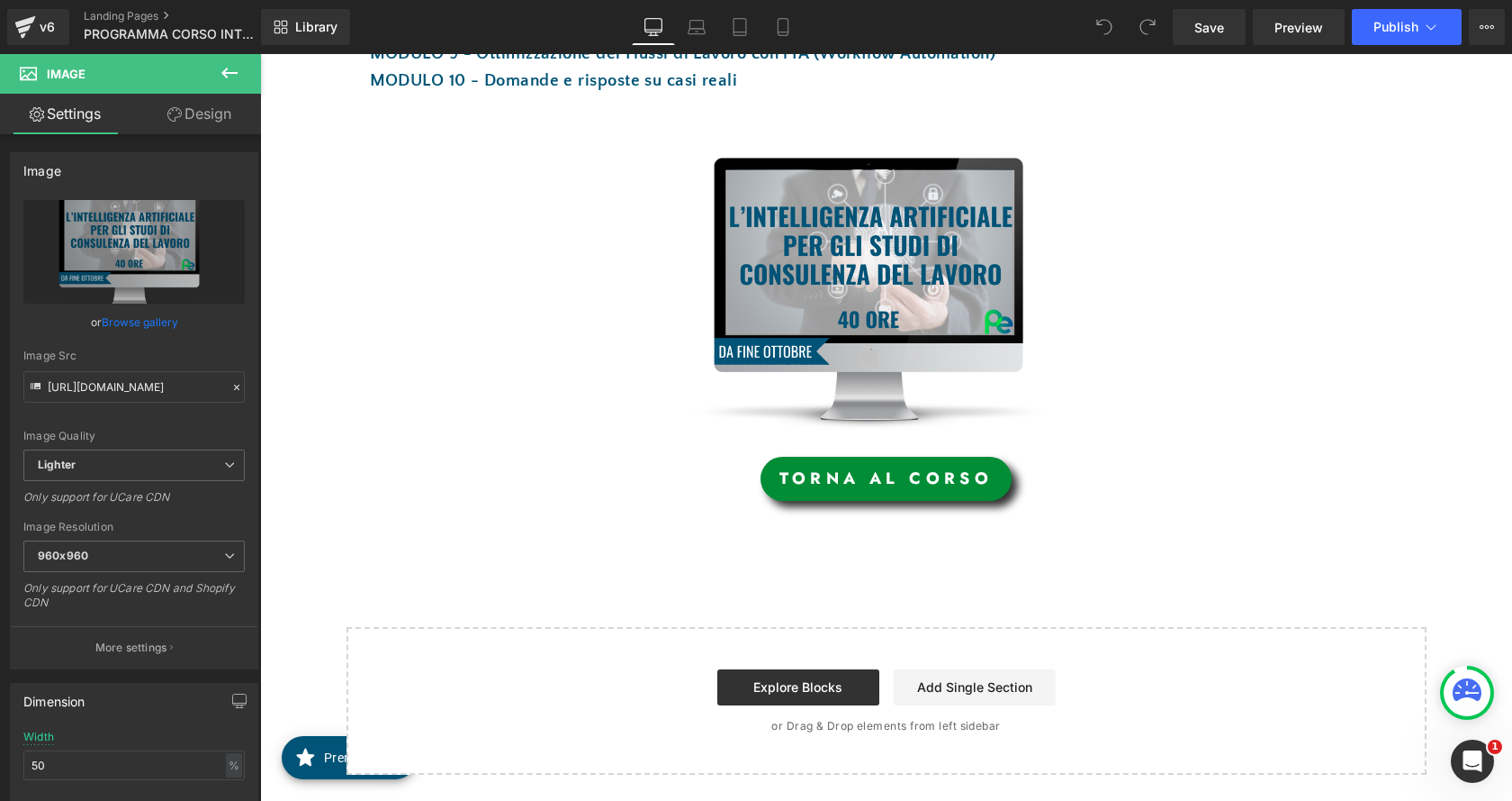
type input "[URL][DOMAIN_NAME]"
click at [1200, 39] on link "Save" at bounding box center [1209, 27] width 73 height 36
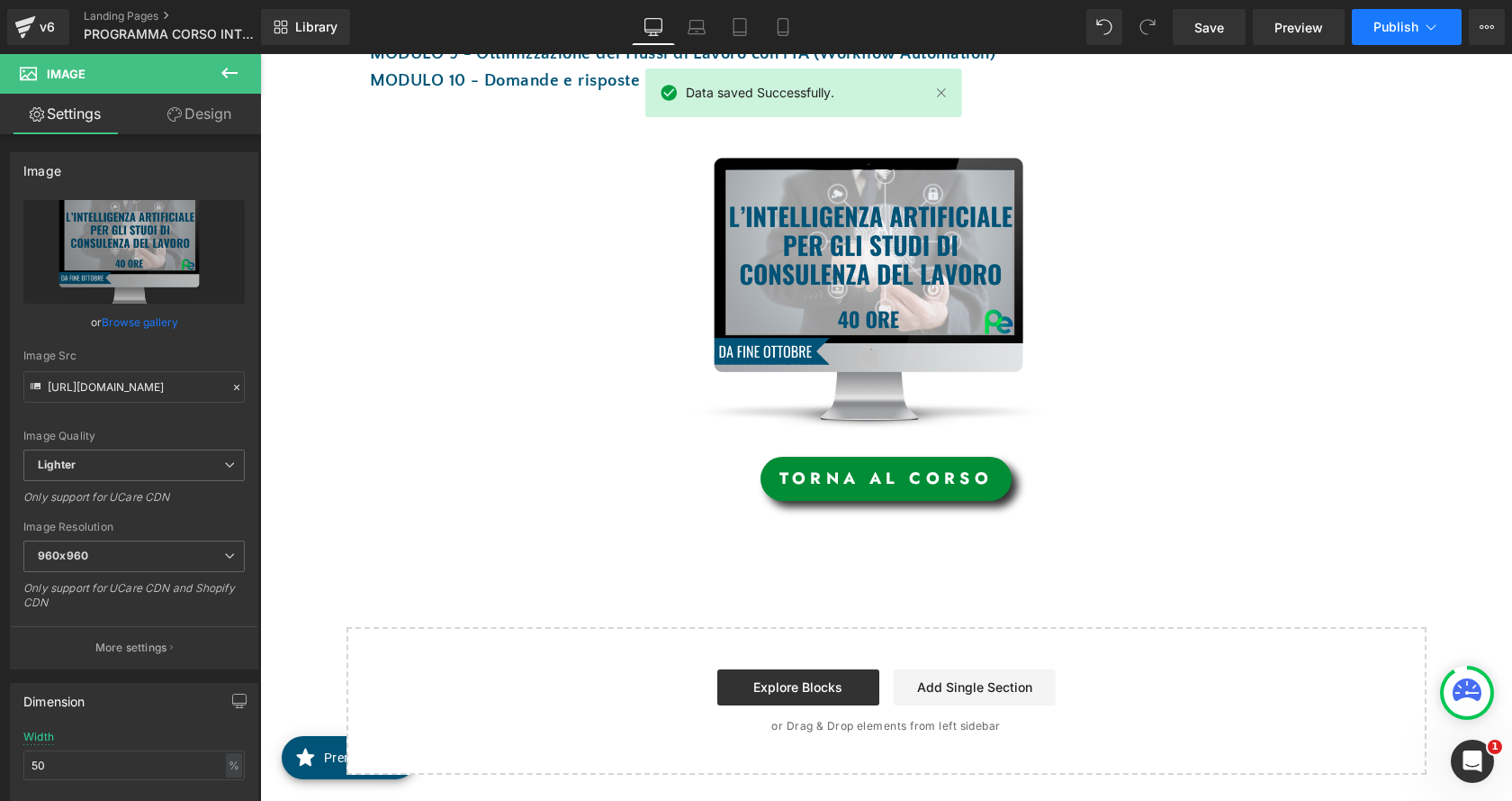
click at [1427, 30] on icon at bounding box center [1432, 27] width 18 height 18
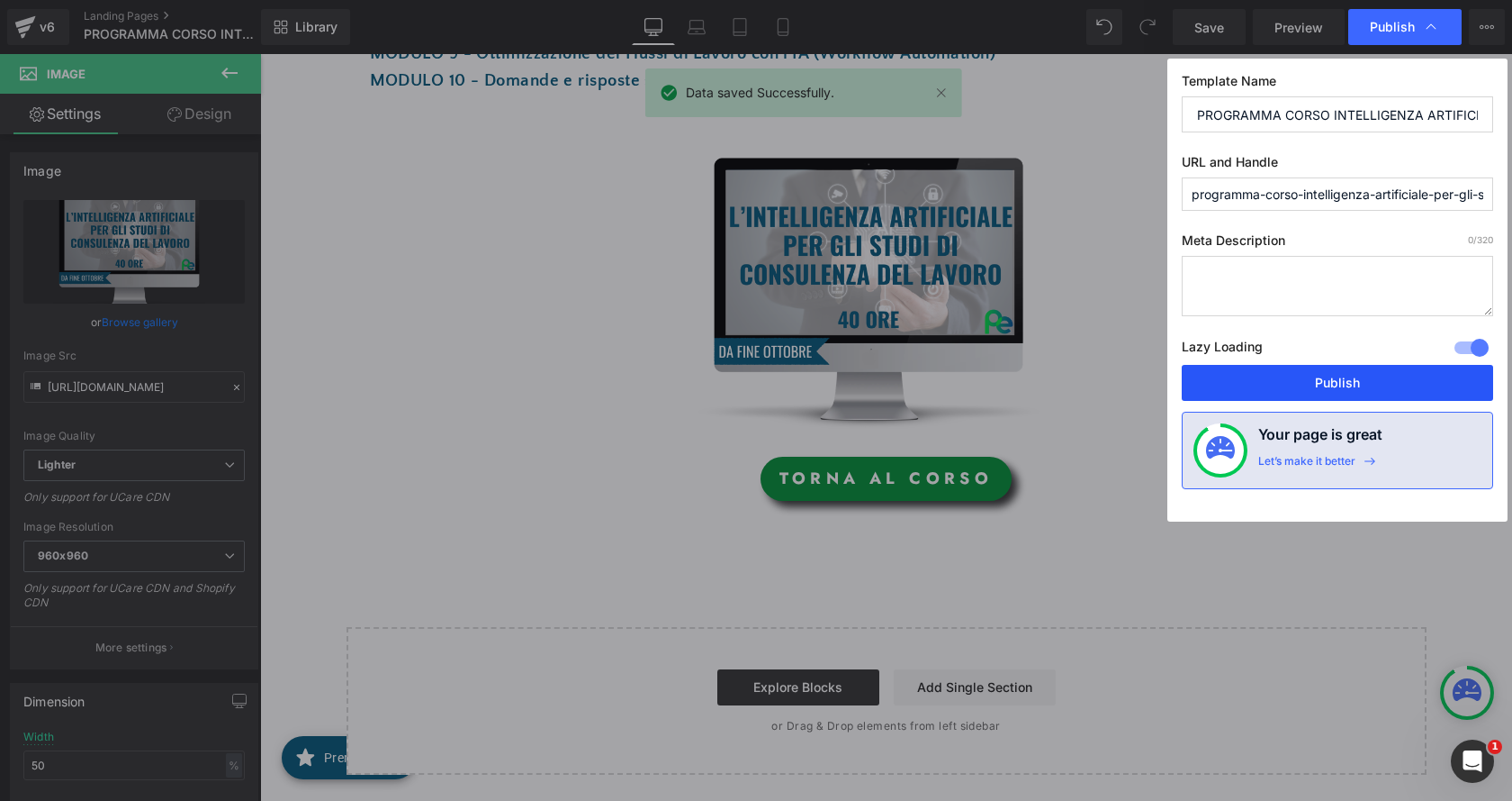
click at [1358, 376] on button "Publish" at bounding box center [1338, 383] width 312 height 36
